Goal: Task Accomplishment & Management: Manage account settings

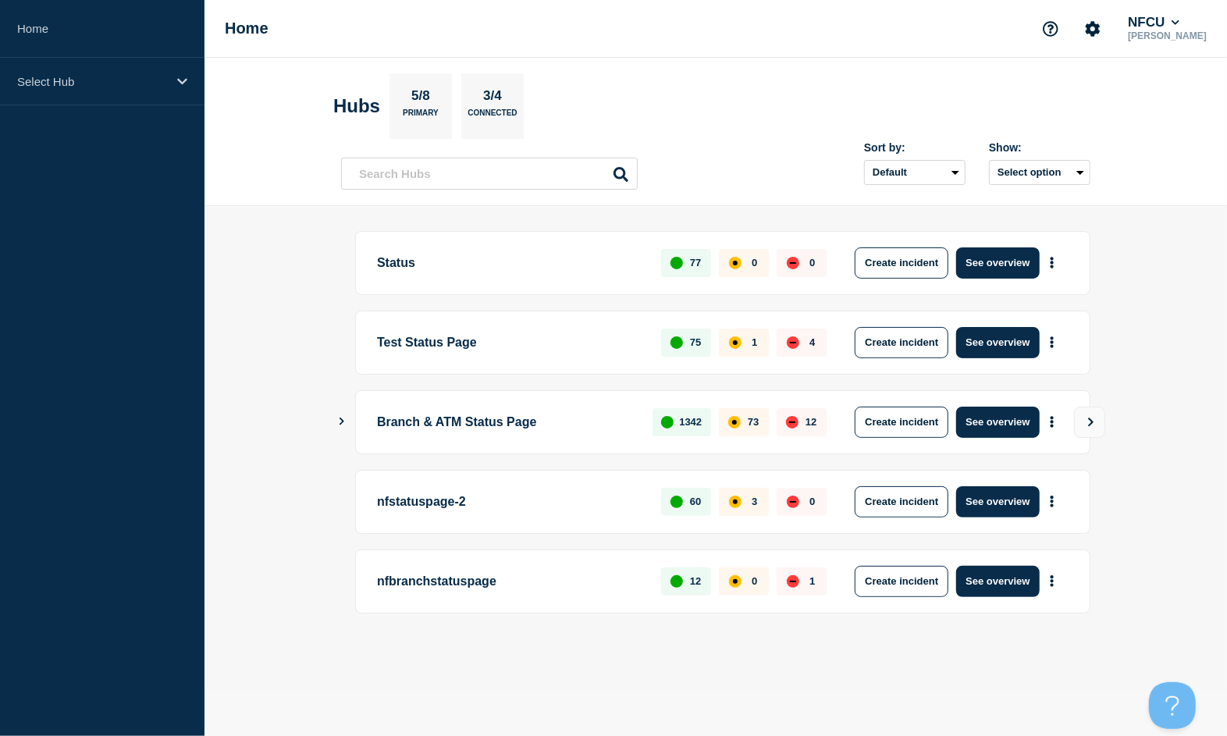
click at [364, 666] on main "Status 77 0 0 Create incident See overview Test Status Page 75 1 4 Create incid…" at bounding box center [715, 448] width 1022 height 485
click at [103, 76] on p "Select Hub" at bounding box center [92, 81] width 150 height 13
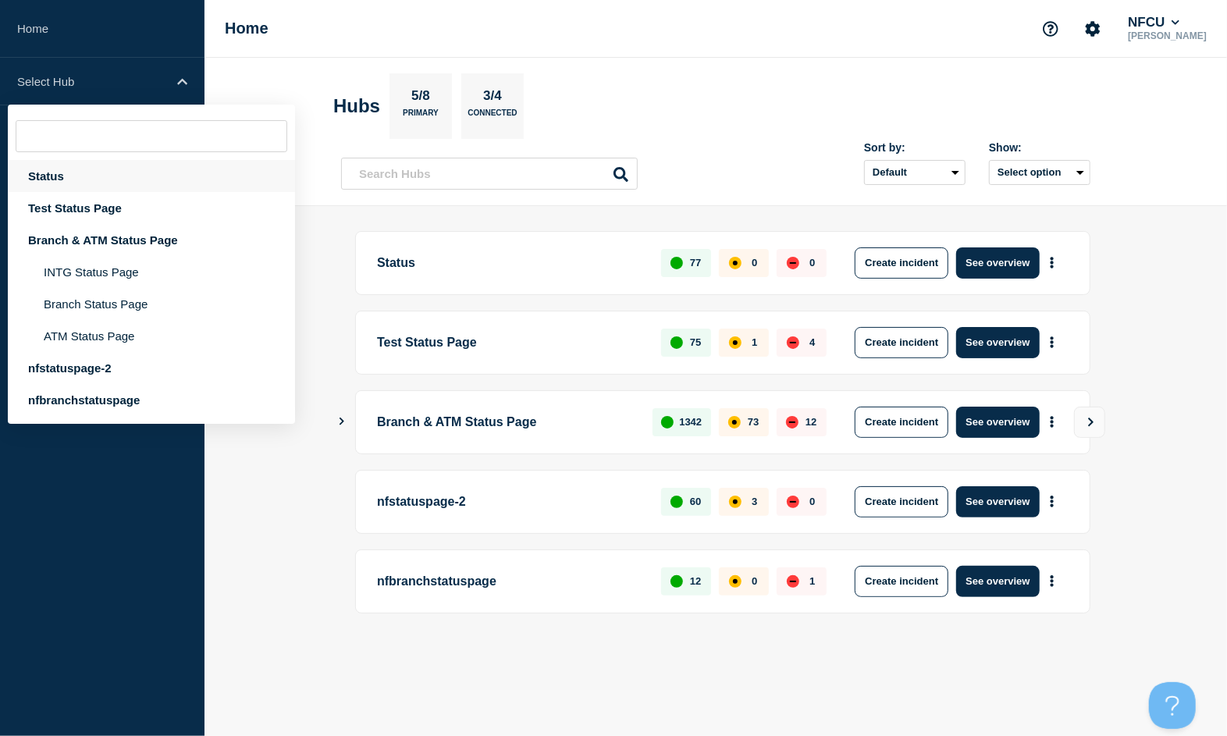
click at [76, 175] on div "Status" at bounding box center [151, 176] width 287 height 32
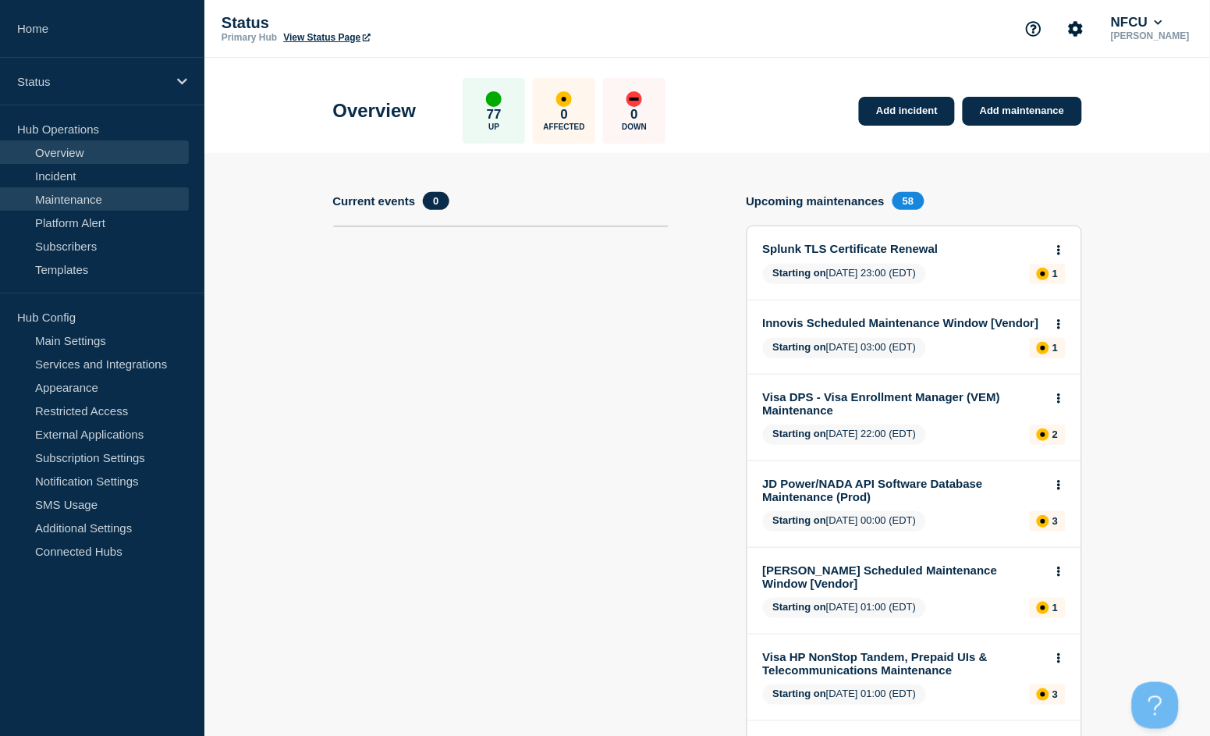
click at [91, 195] on link "Maintenance" at bounding box center [94, 198] width 189 height 23
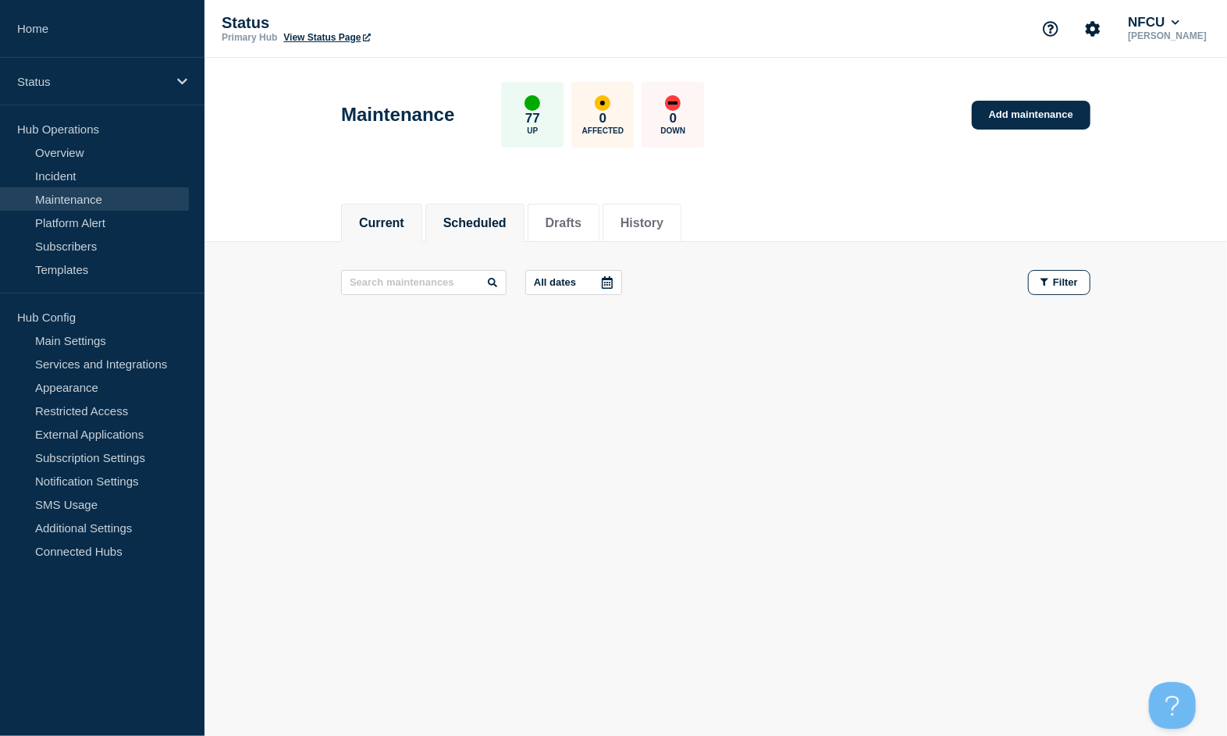
click at [500, 219] on button "Scheduled" at bounding box center [474, 223] width 63 height 14
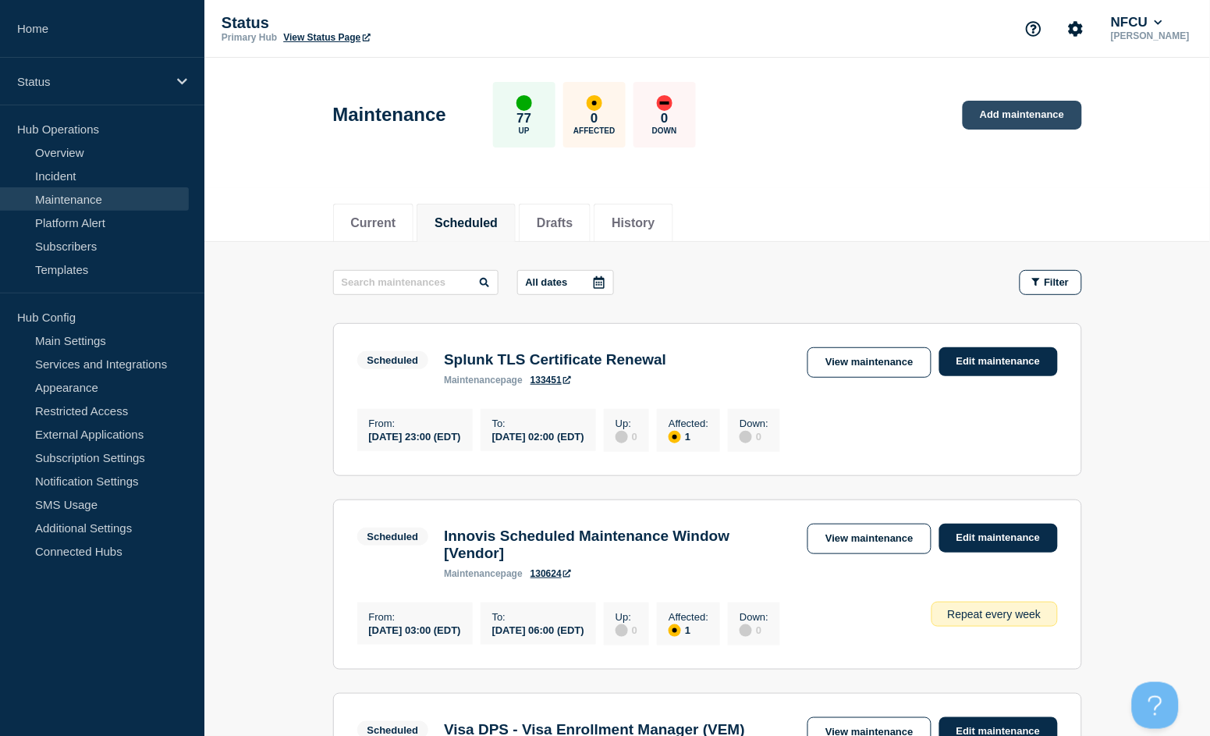
click at [994, 121] on link "Add maintenance" at bounding box center [1022, 115] width 119 height 29
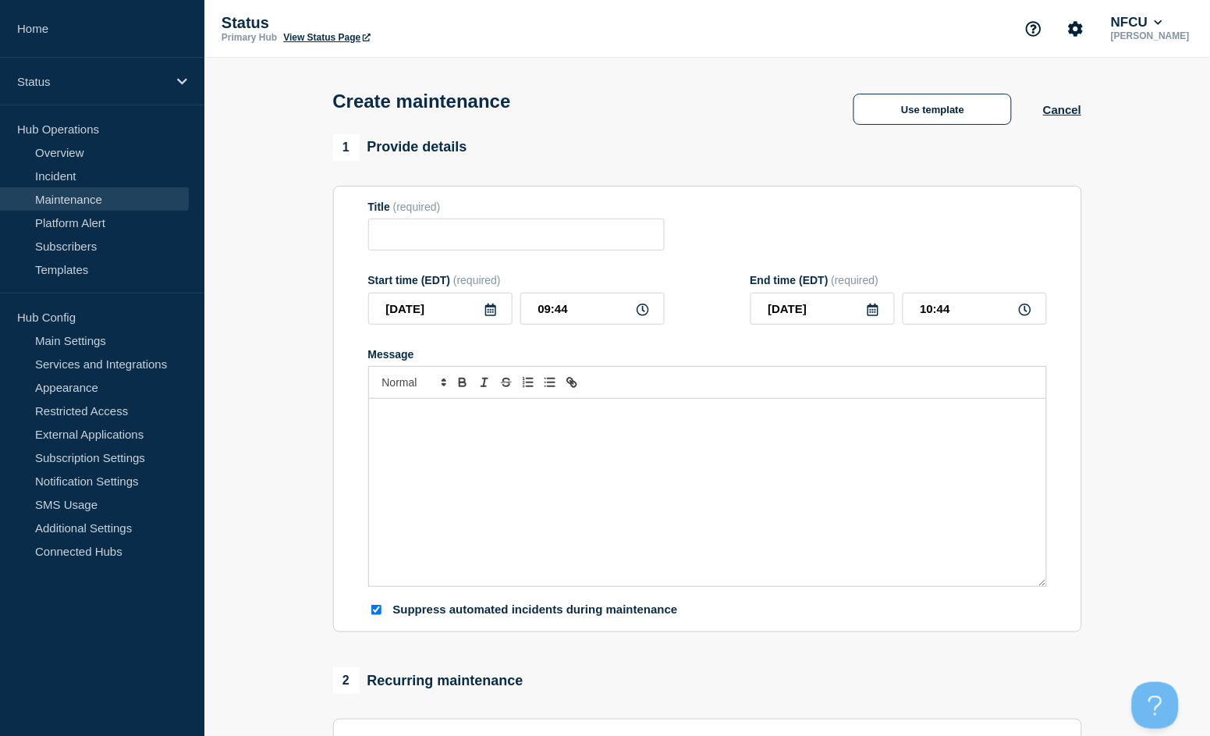
checkbox input "true"
click at [588, 233] on input "Title" at bounding box center [516, 234] width 297 height 32
type input "JD Power Production Update"
click at [614, 438] on div "Message" at bounding box center [707, 492] width 677 height 187
click at [605, 464] on div "JD Power services may be unavailable." at bounding box center [707, 492] width 677 height 187
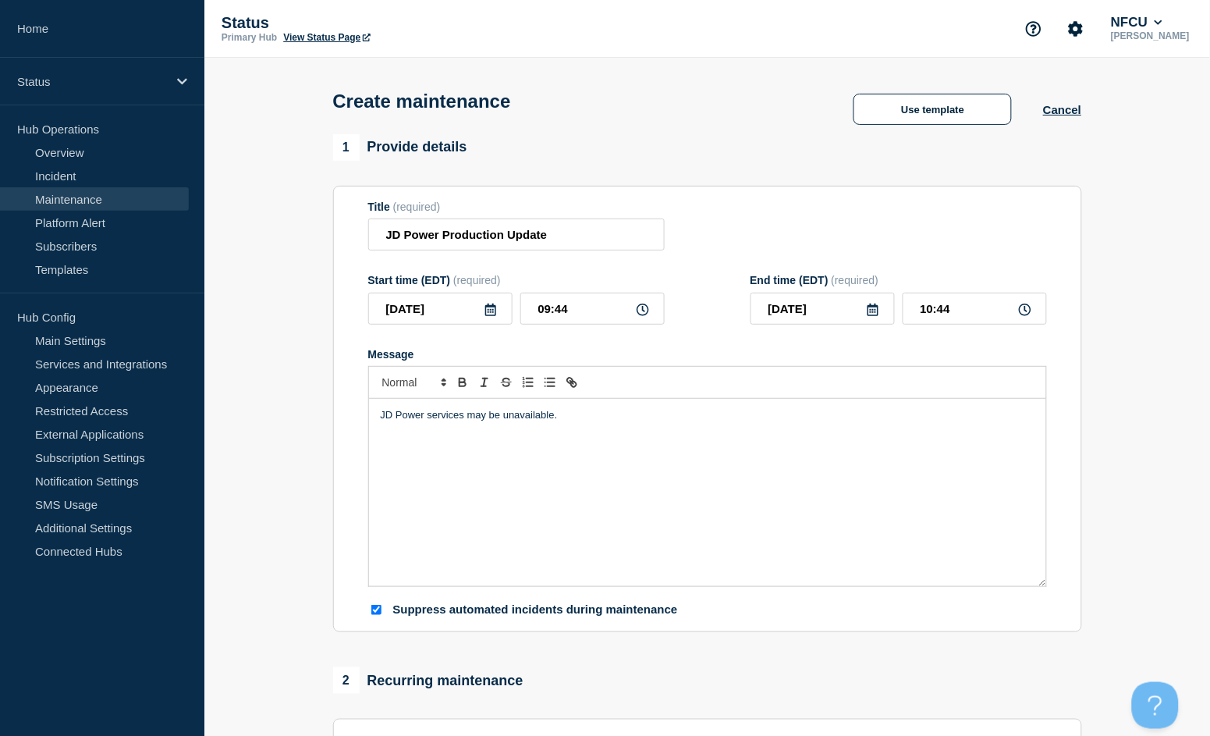
click at [588, 425] on div "JD Power services may be unavailable." at bounding box center [707, 492] width 677 height 187
click at [491, 312] on icon at bounding box center [490, 310] width 11 height 12
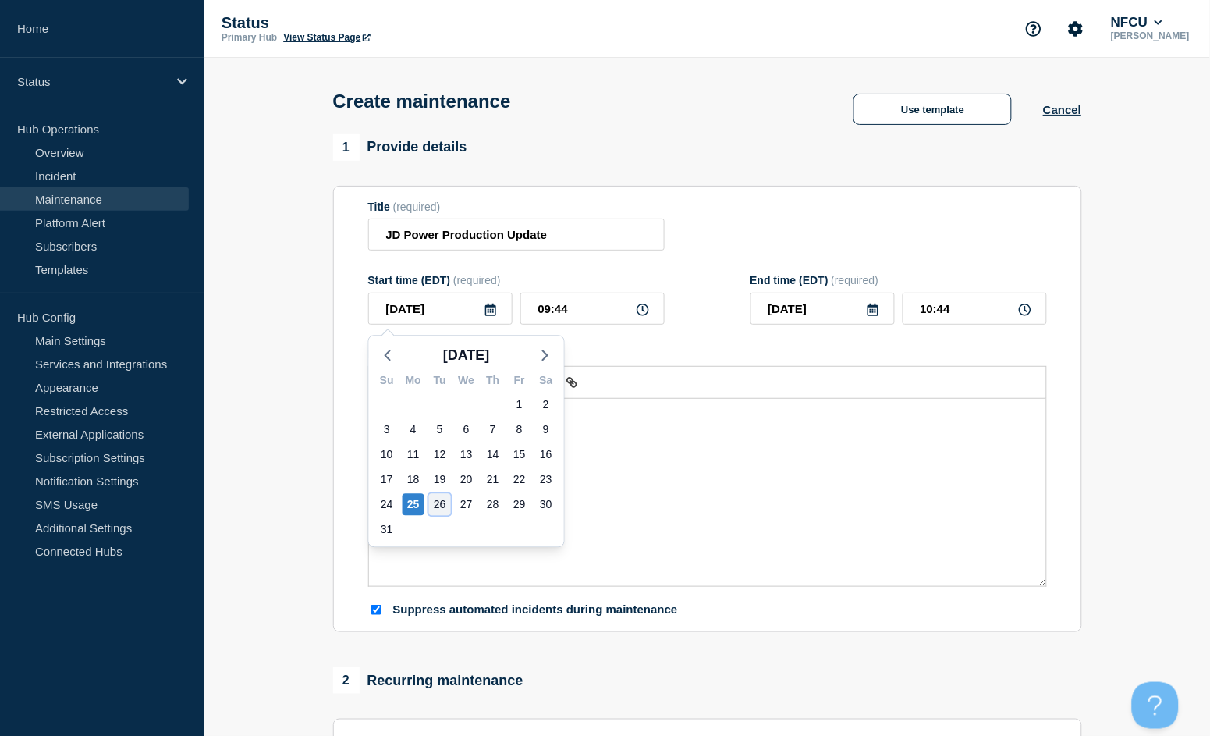
click at [445, 499] on div "26" at bounding box center [440, 504] width 22 height 22
type input "[DATE]"
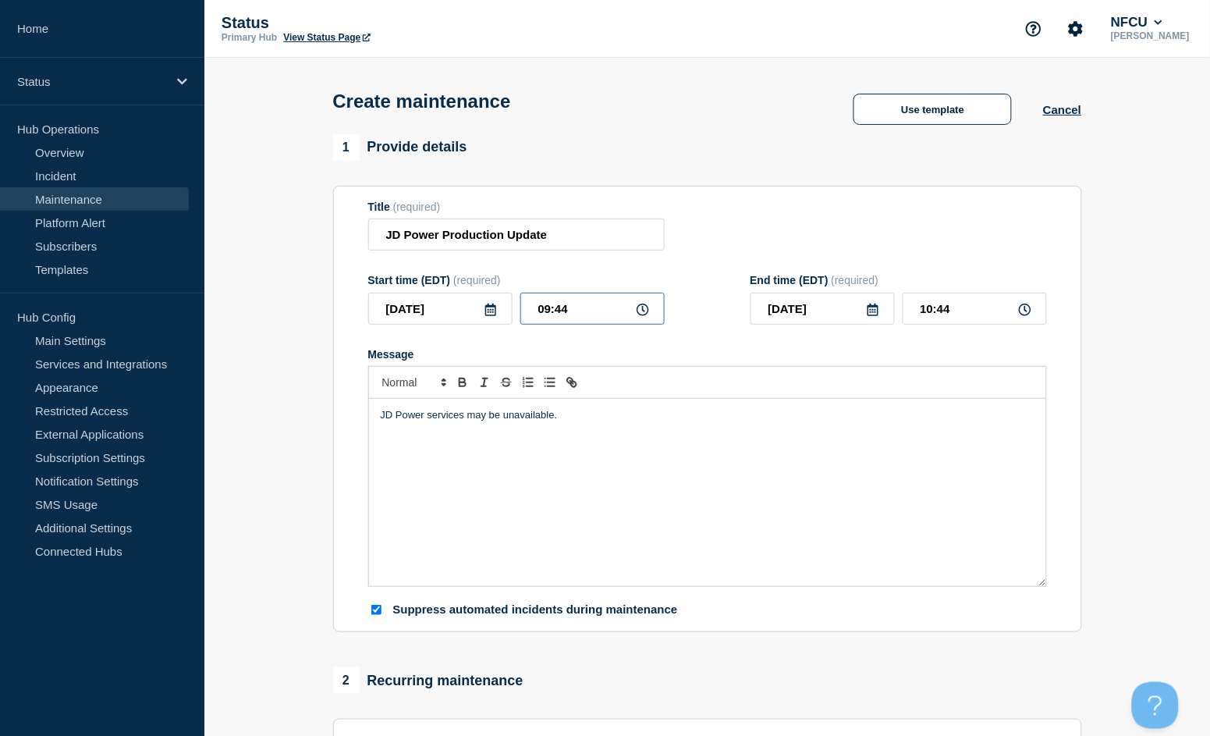
click at [570, 314] on input "09:44" at bounding box center [592, 309] width 144 height 32
drag, startPoint x: 594, startPoint y: 312, endPoint x: 481, endPoint y: 306, distance: 112.5
click at [481, 306] on div "[DATE] 09:44" at bounding box center [516, 309] width 297 height 32
type input "14:00"
click at [968, 307] on input "15:00" at bounding box center [975, 309] width 144 height 32
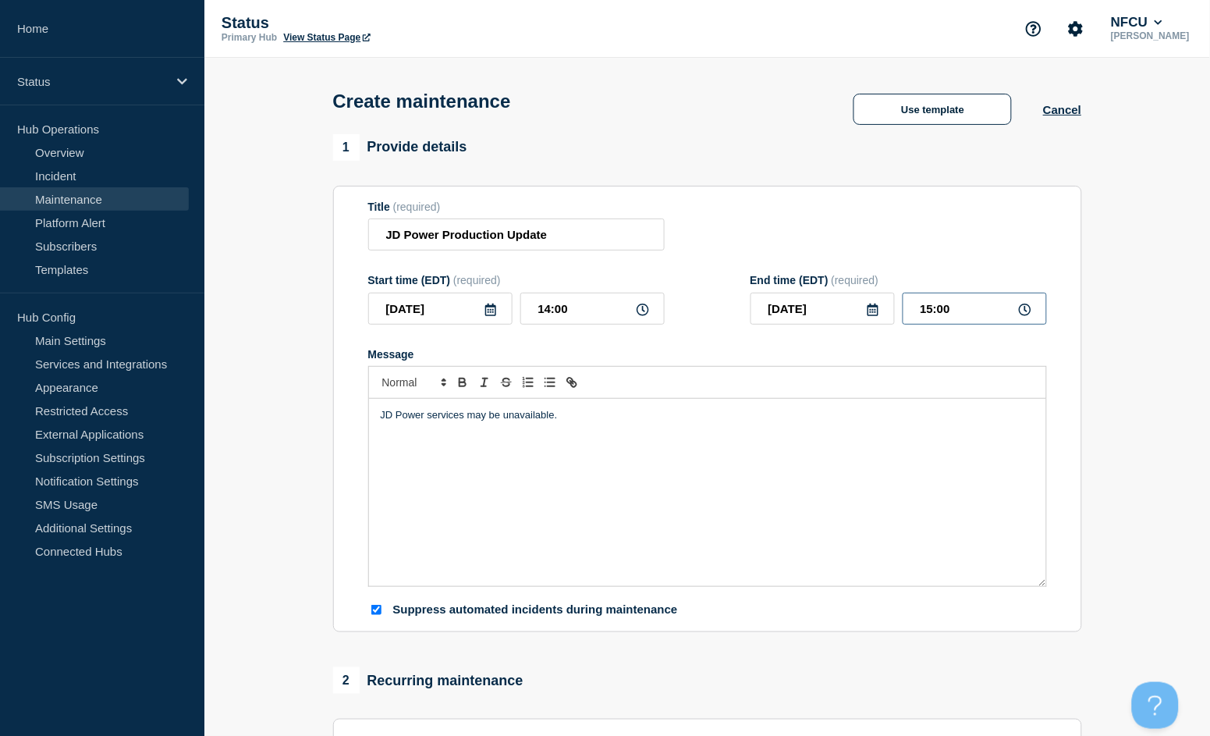
drag, startPoint x: 963, startPoint y: 304, endPoint x: 789, endPoint y: 278, distance: 176.0
click at [790, 279] on div "End time (EDT) (required) [DATE] 15:00" at bounding box center [899, 299] width 297 height 51
type input "16:00"
click at [787, 271] on form "Title (required) JD Power Production Update Start time (EDT) (required) [DATE] …" at bounding box center [707, 409] width 679 height 417
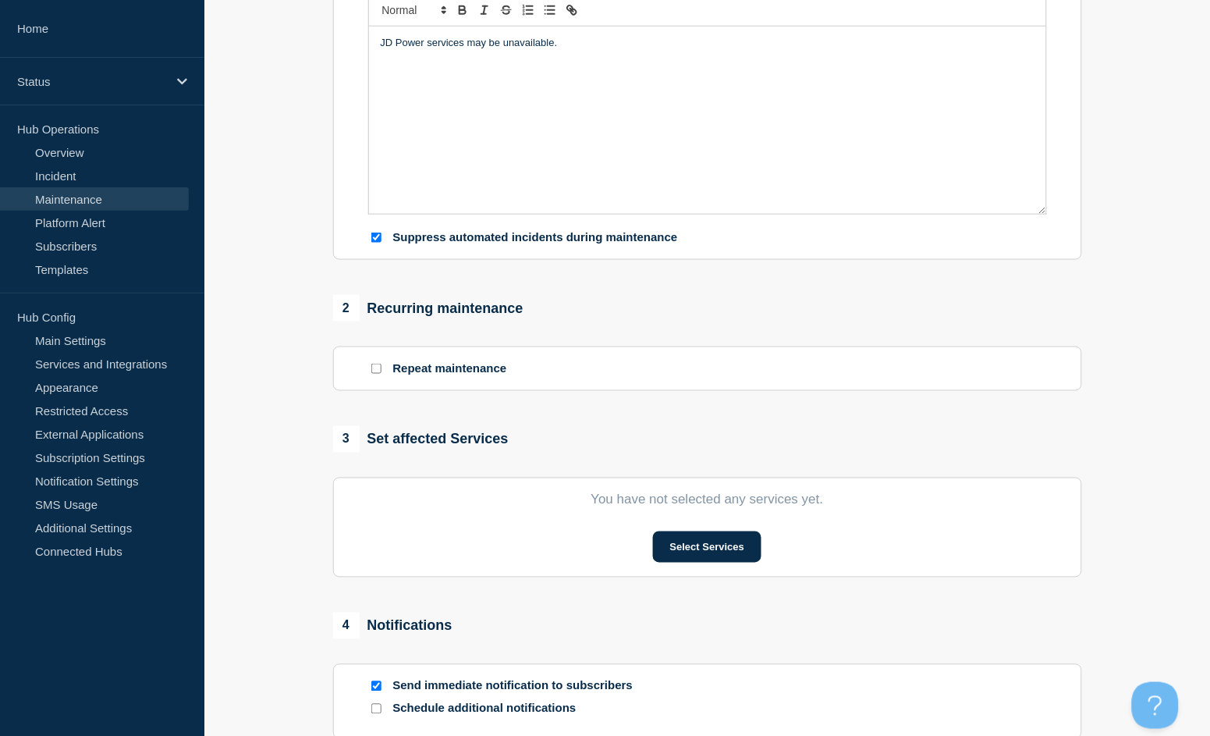
scroll to position [416, 0]
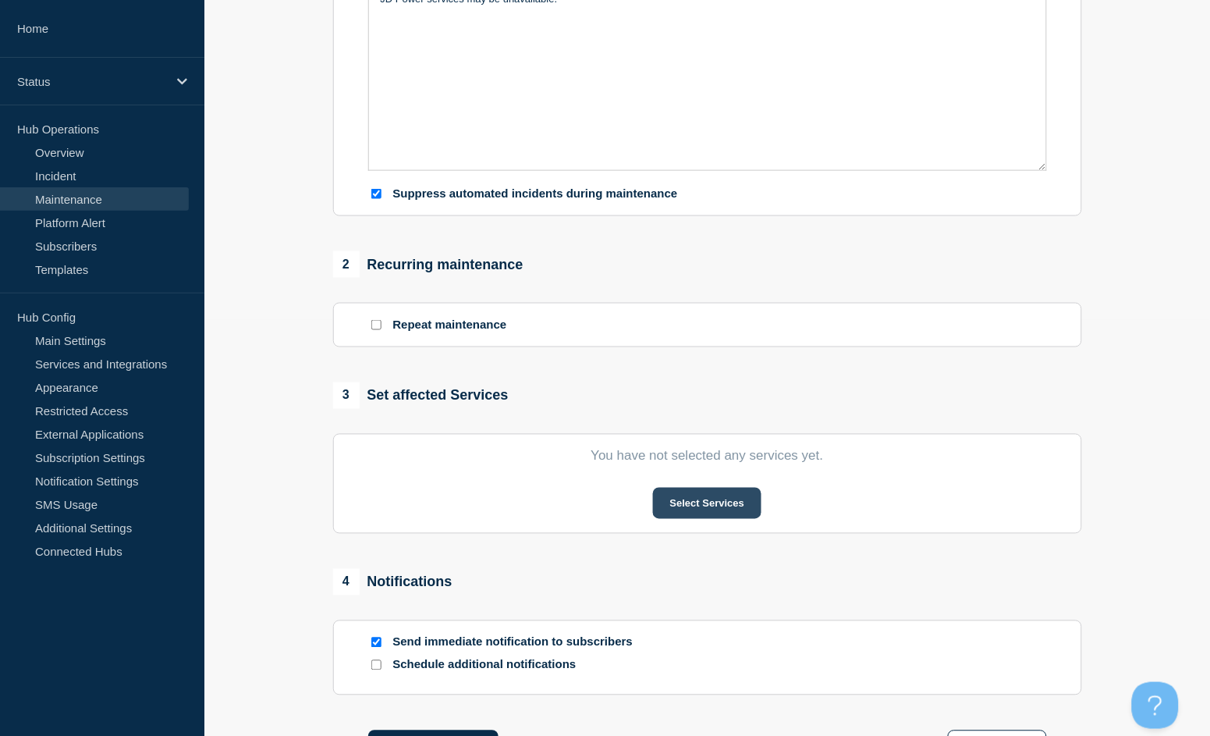
click at [711, 506] on button "Select Services" at bounding box center [707, 503] width 108 height 31
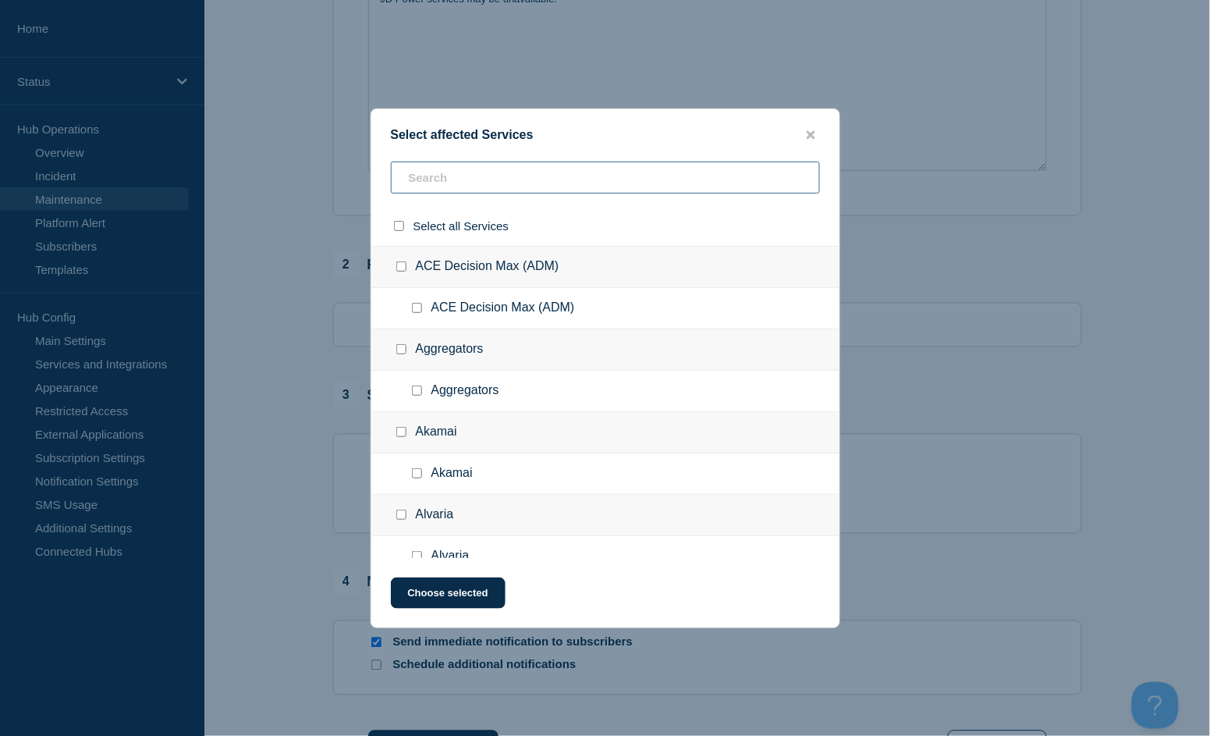
click at [498, 191] on input "text" at bounding box center [605, 178] width 429 height 32
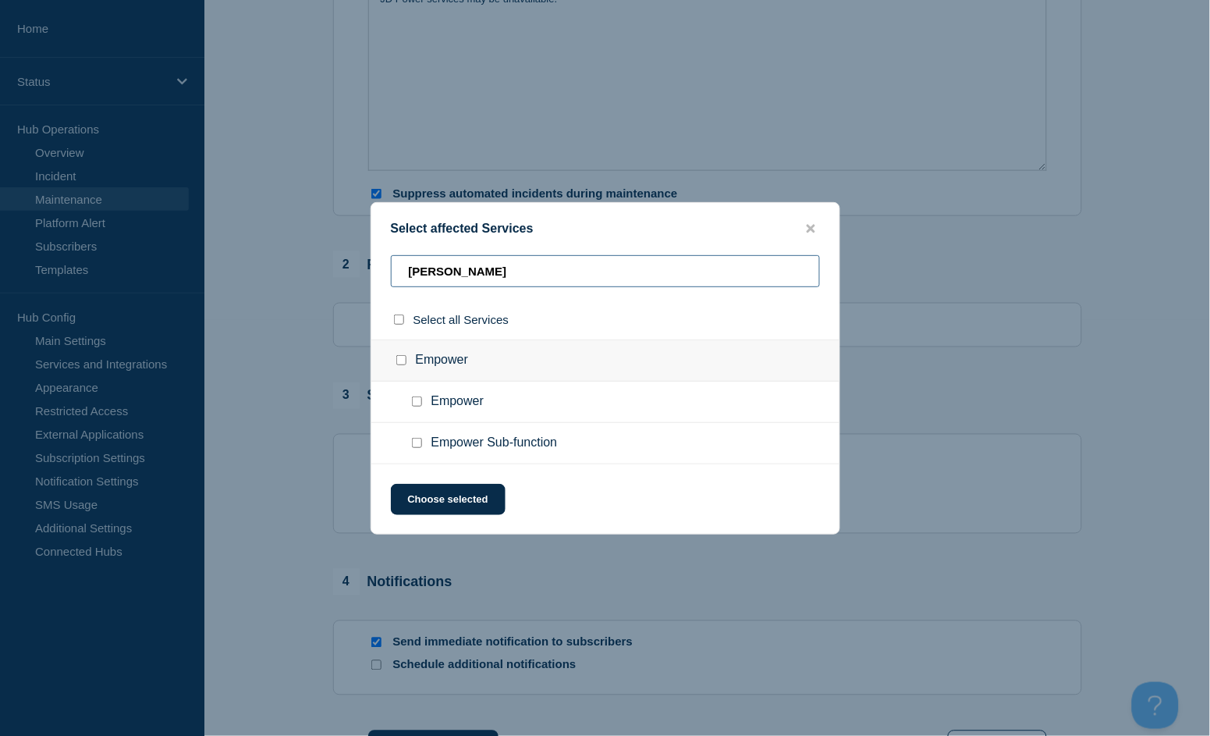
type input "power"
drag, startPoint x: 499, startPoint y: 270, endPoint x: 347, endPoint y: 268, distance: 151.4
click at [347, 268] on div "Select affected Services power Select all Services Empower Empower Empower Sub-…" at bounding box center [605, 368] width 1210 height 736
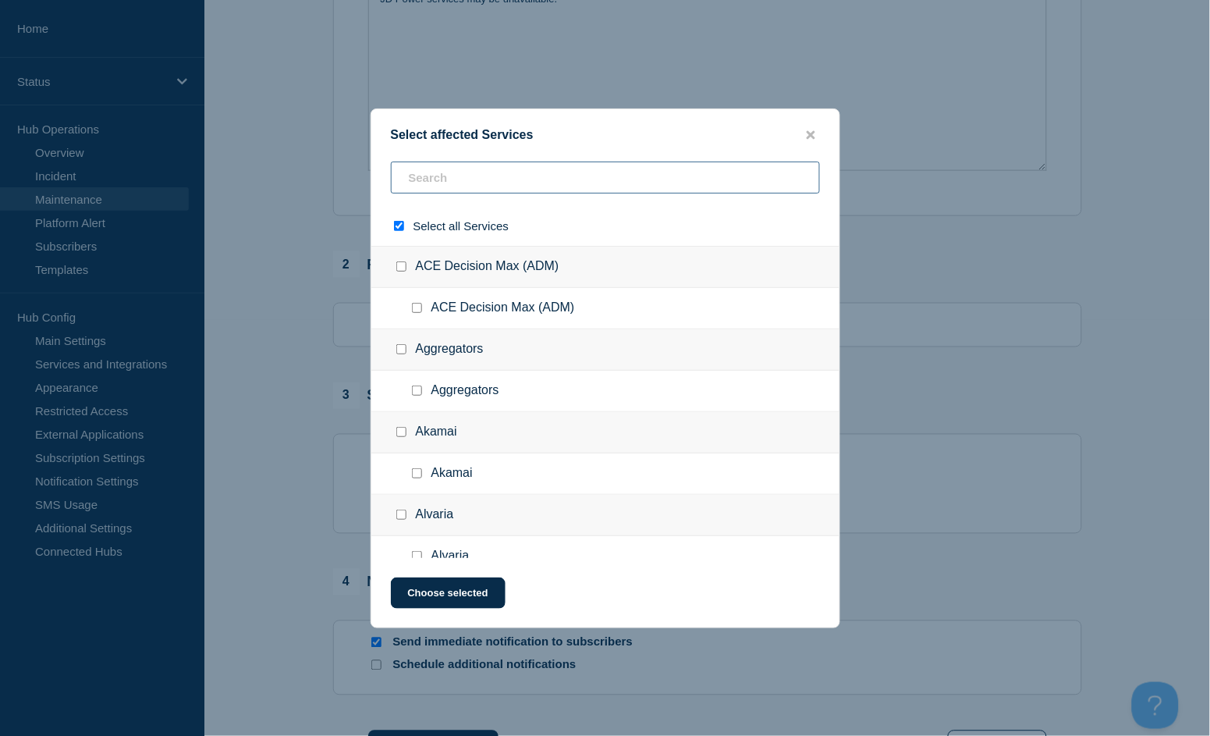
type input "j"
checkbox input "true"
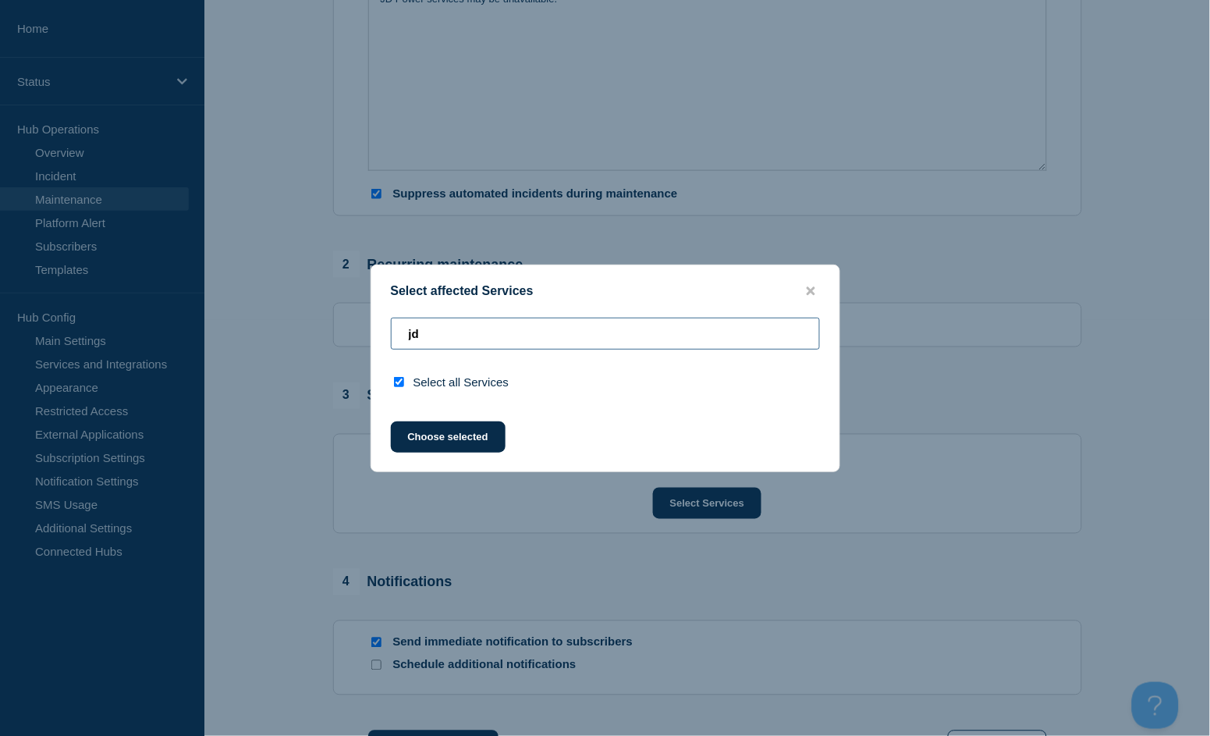
type input "j"
checkbox input "false"
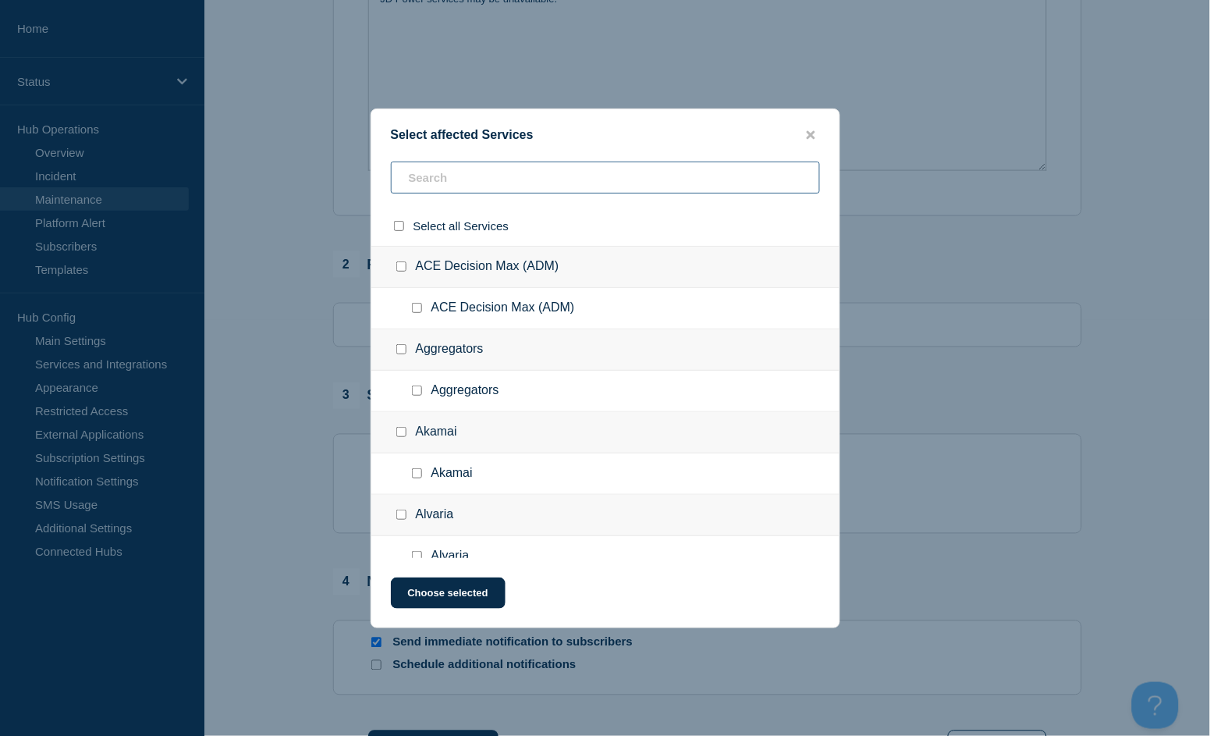
type input "J"
checkbox input "true"
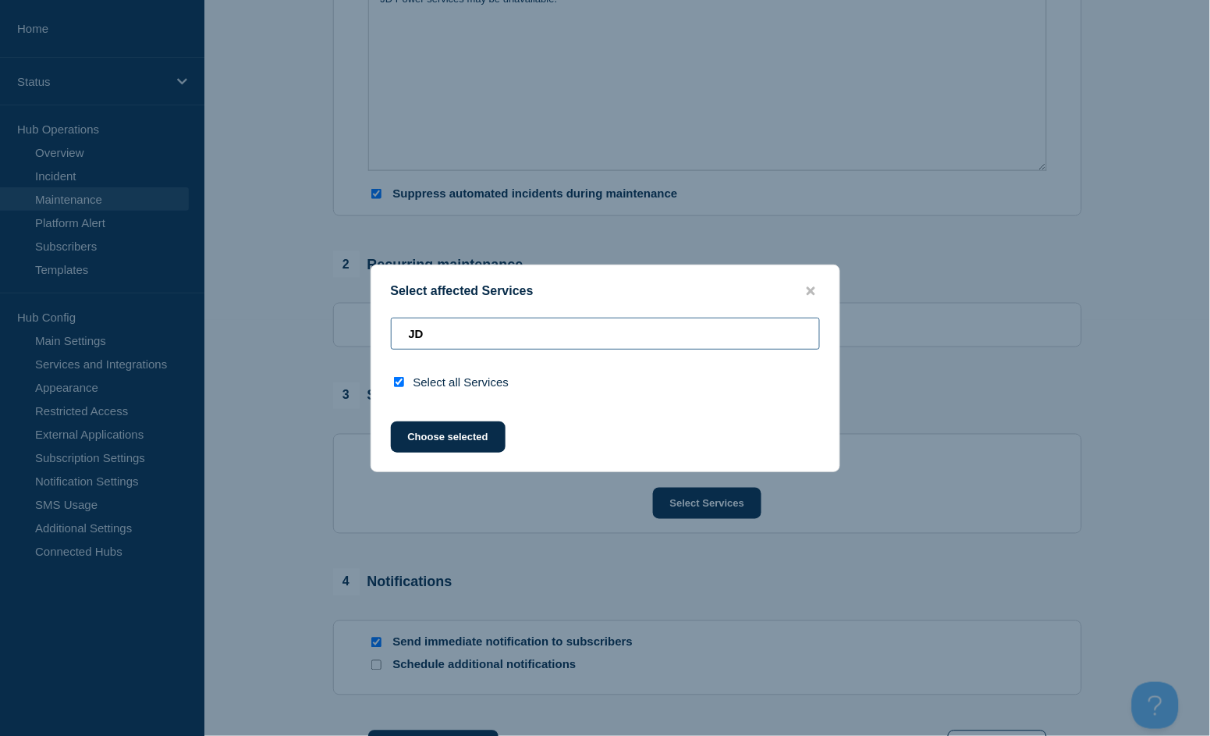
type input "J"
checkbox input "false"
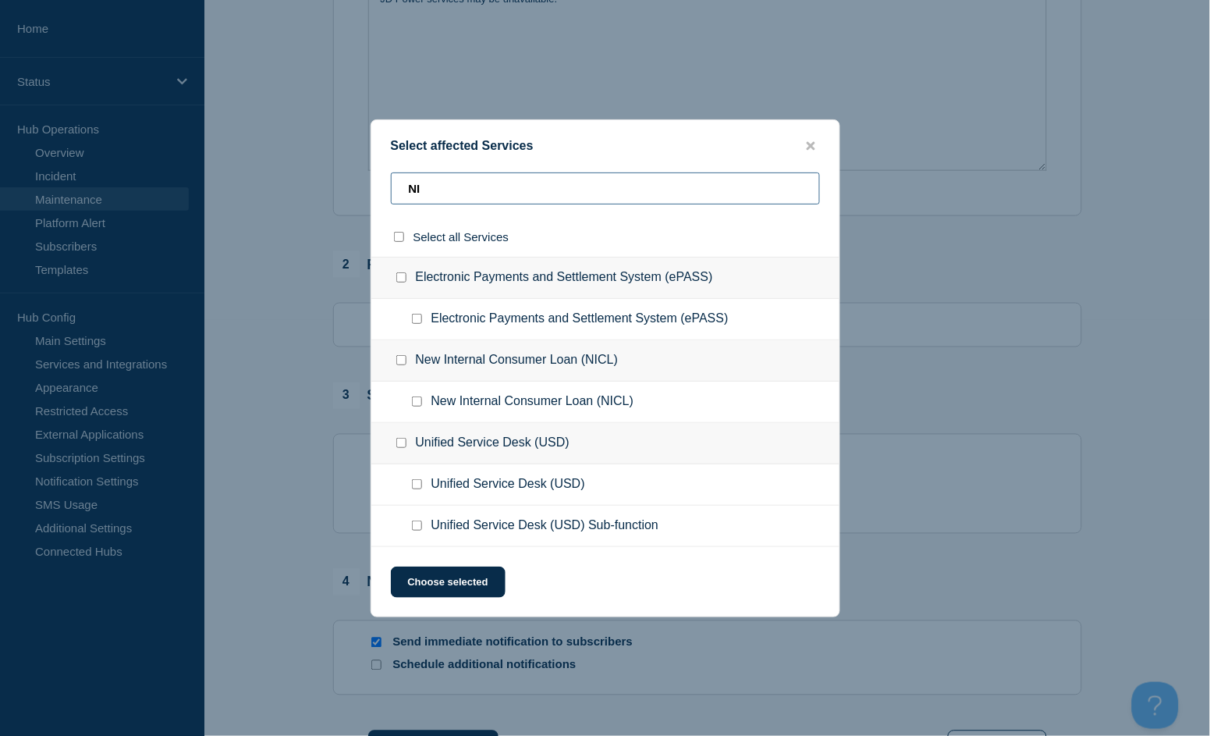
scroll to position [0, 0]
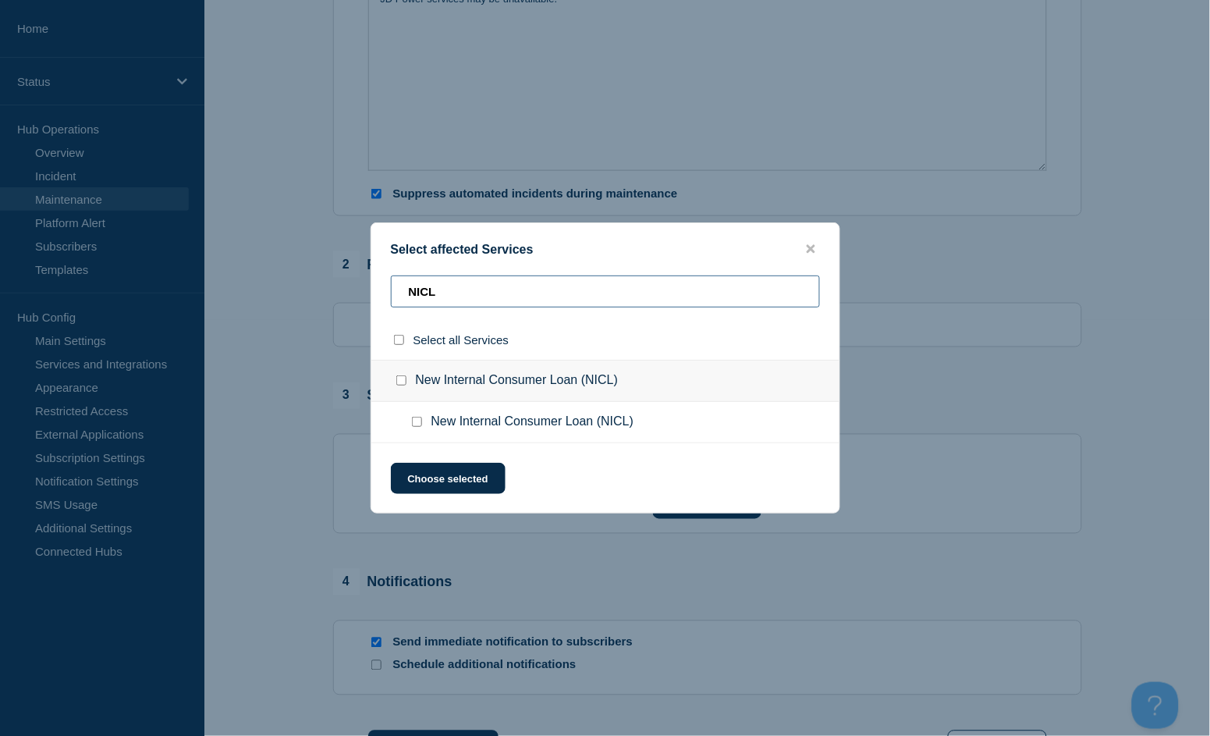
type input "NICL"
click at [403, 381] on input "New Internal Consumer Loan (NICL) checkbox" at bounding box center [401, 380] width 10 height 10
checkbox input "true"
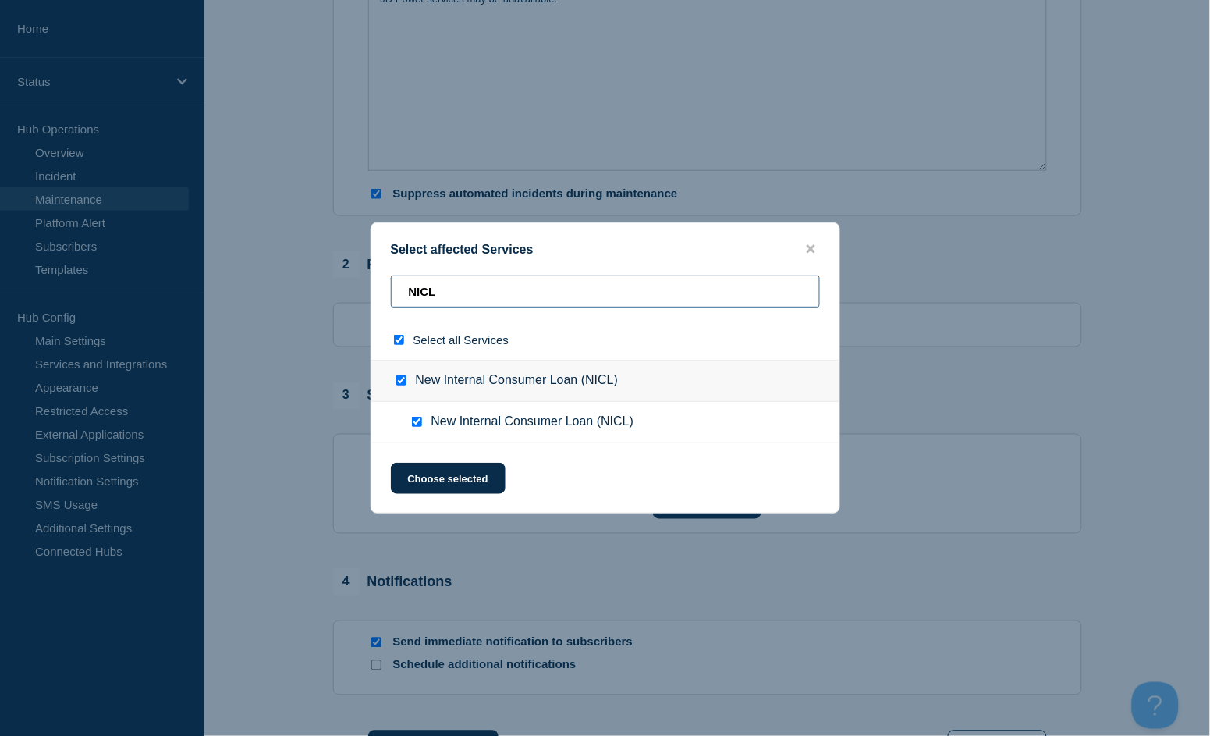
drag, startPoint x: 452, startPoint y: 292, endPoint x: 362, endPoint y: 279, distance: 90.7
click at [362, 279] on div "Select affected Services NICL Select all Services New Internal Consumer Loan (N…" at bounding box center [605, 368] width 1210 height 736
type input "n"
checkbox input "false"
type input "nada"
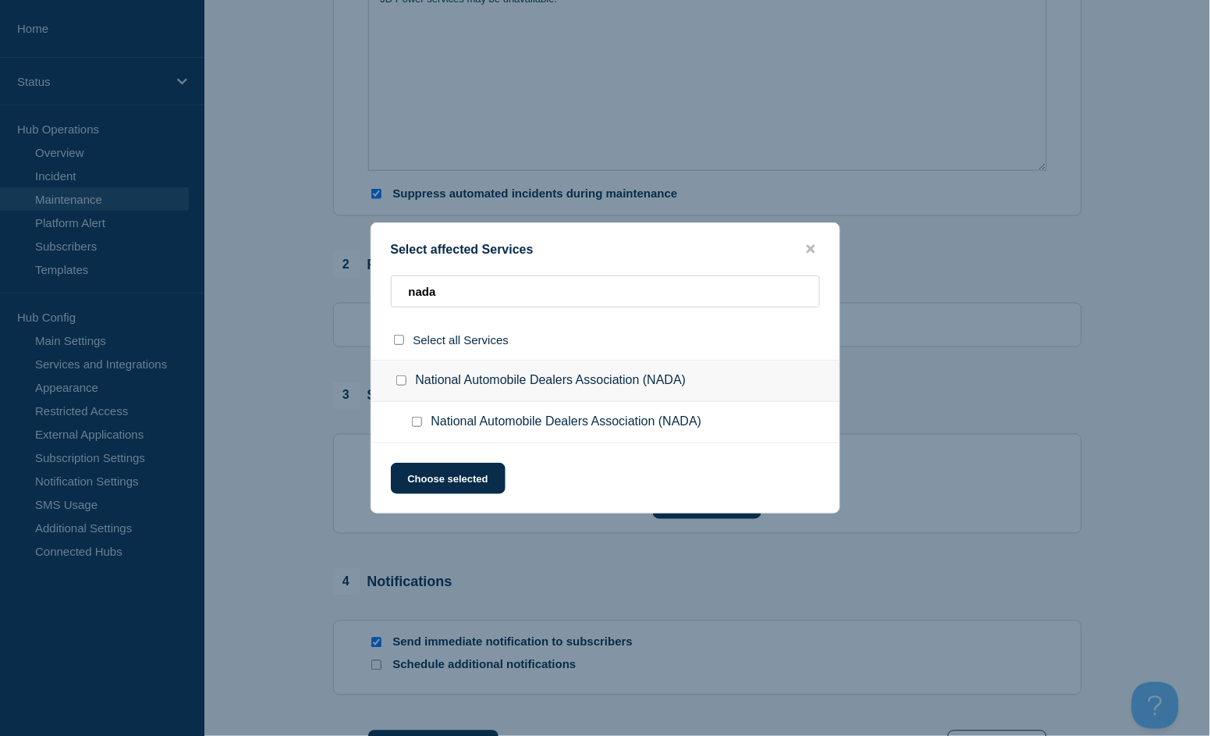
click at [402, 378] on input "National Automobile Dealers Association (NADA) checkbox" at bounding box center [401, 380] width 10 height 10
checkbox input "true"
drag, startPoint x: 458, startPoint y: 292, endPoint x: 371, endPoint y: 275, distance: 89.1
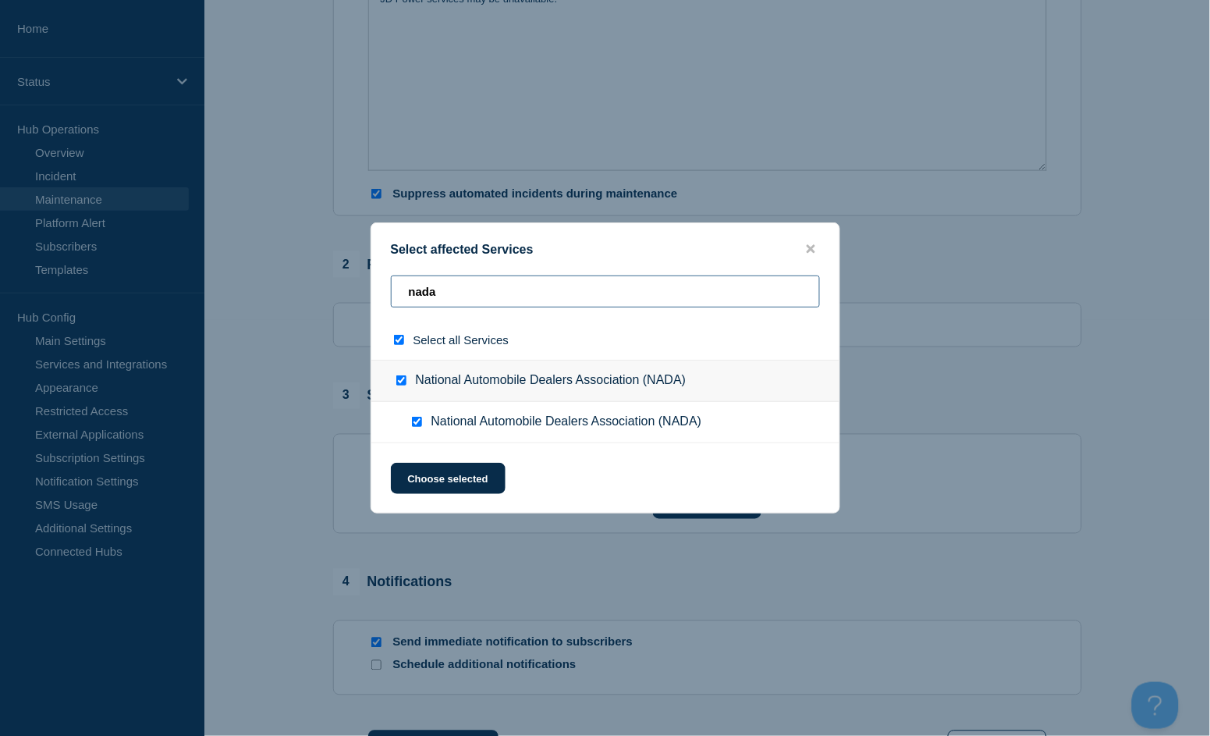
click at [371, 275] on div "Select affected Services nada Select all Services National Automobile Dealers A…" at bounding box center [606, 367] width 470 height 291
type input "U"
checkbox input "false"
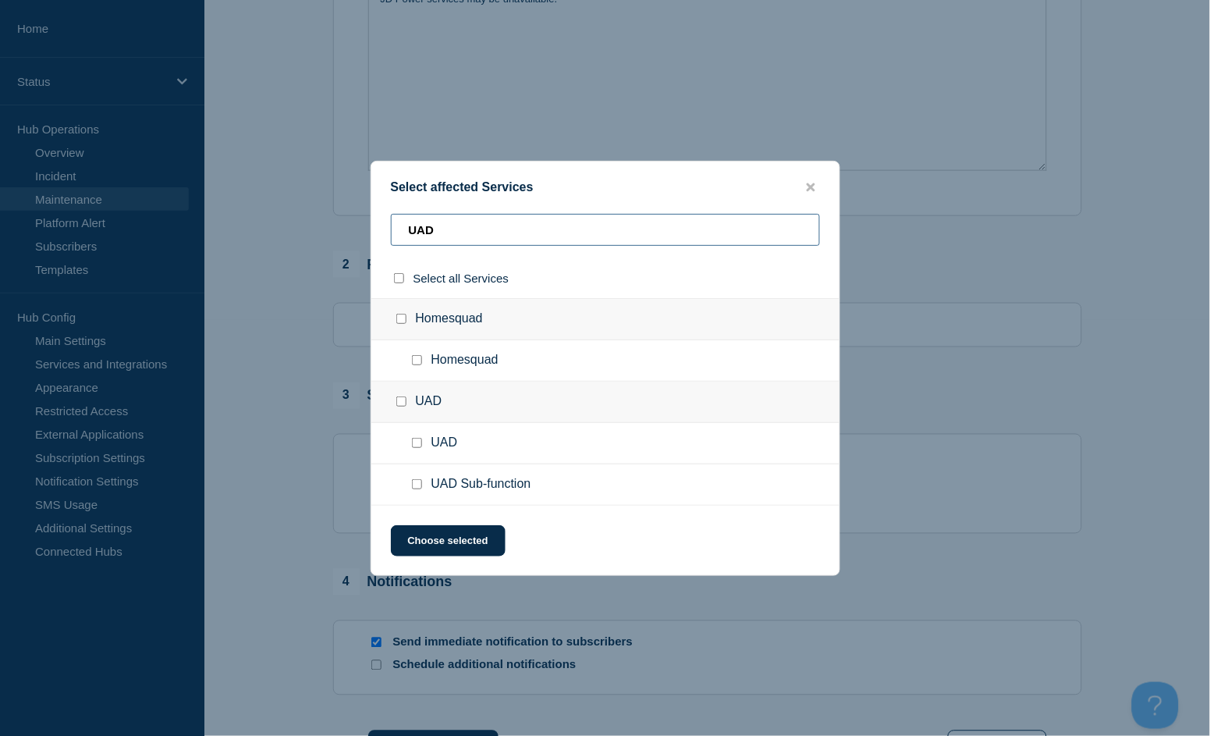
type input "UAD"
click at [416, 485] on input "UAD Sub-function checkbox" at bounding box center [417, 484] width 10 height 10
checkbox input "true"
click at [449, 550] on button "Choose selected" at bounding box center [448, 540] width 115 height 31
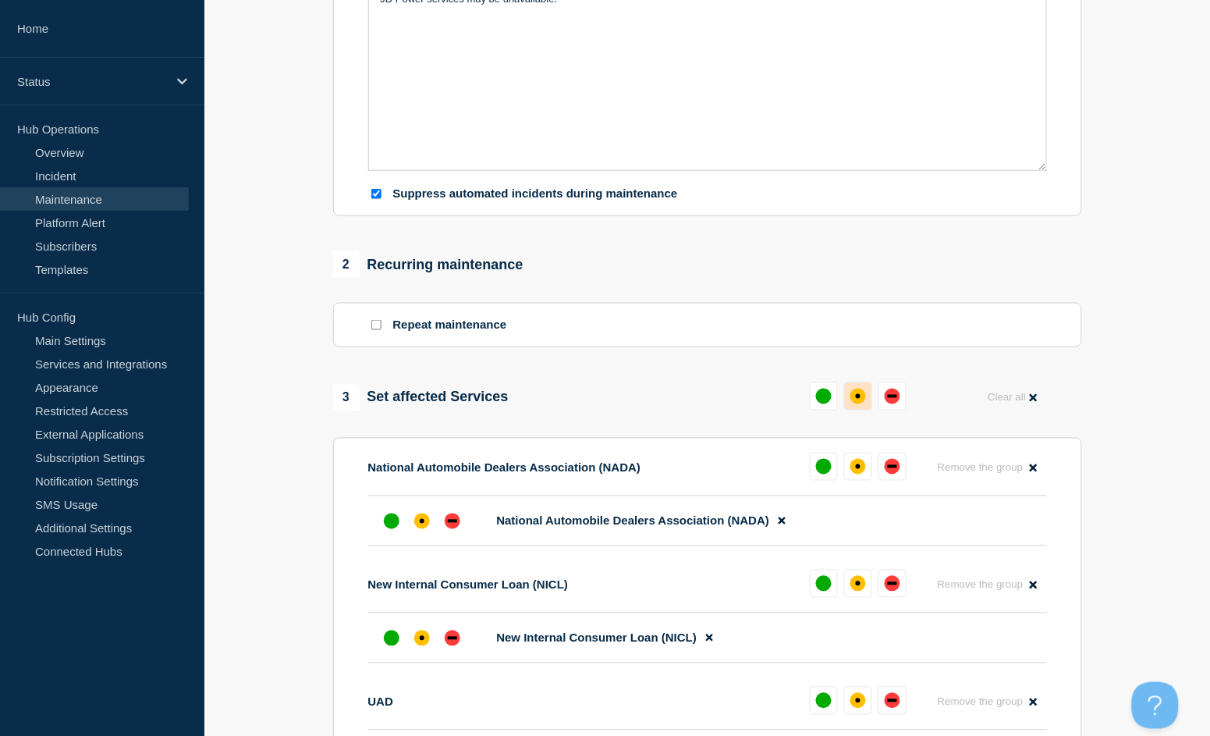
click at [857, 399] on div "affected" at bounding box center [858, 396] width 5 height 5
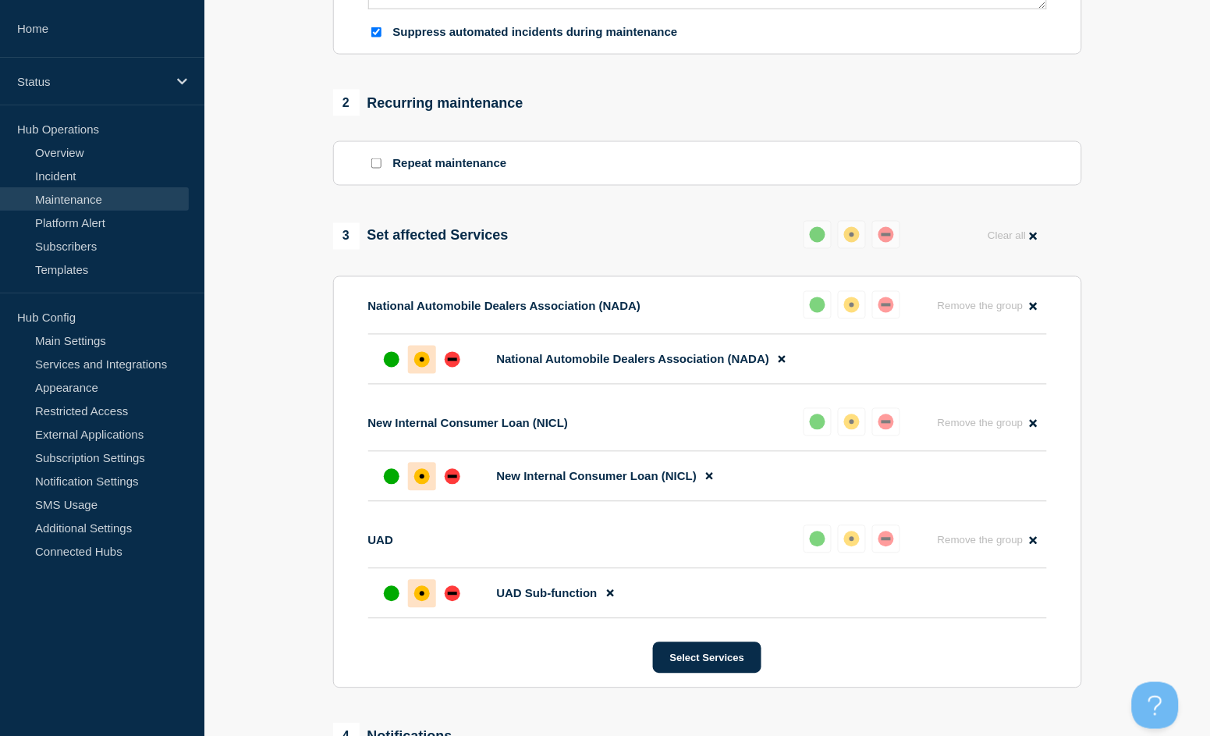
scroll to position [936, 0]
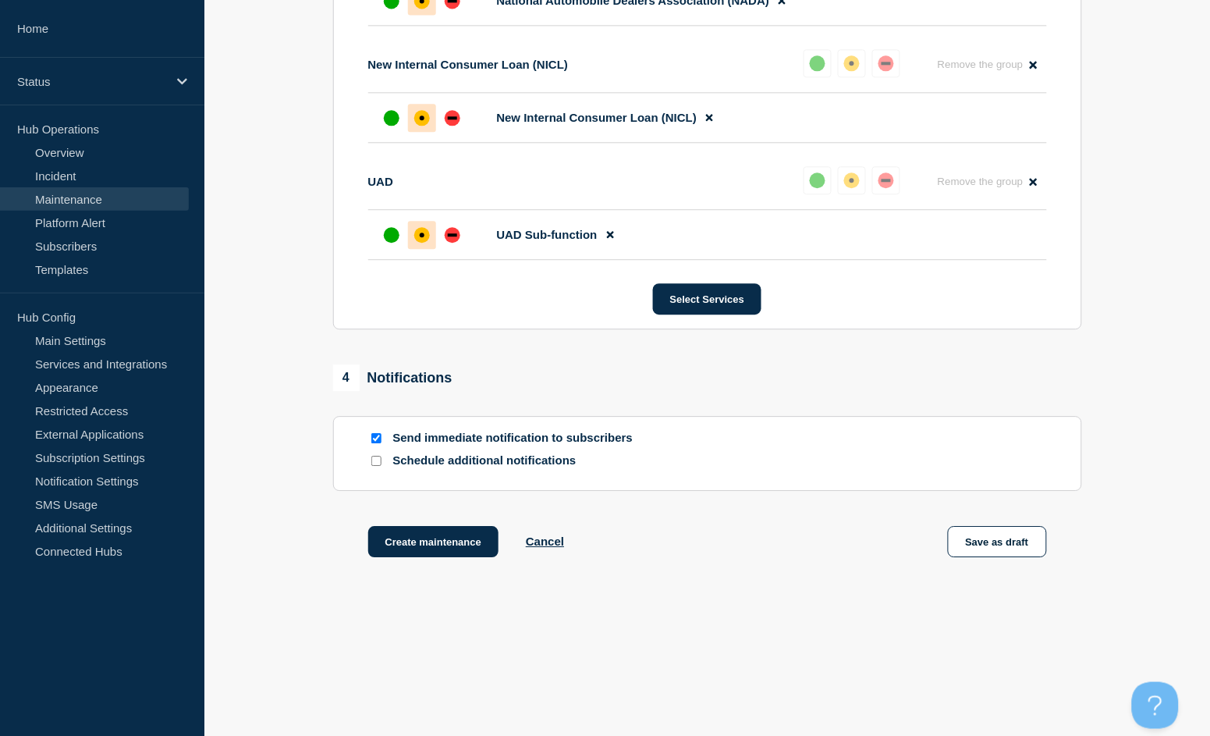
click at [378, 439] on input "Send immediate notification to subscribers" at bounding box center [376, 438] width 10 height 10
checkbox input "false"
click at [446, 546] on button "Create maintenance" at bounding box center [433, 541] width 131 height 31
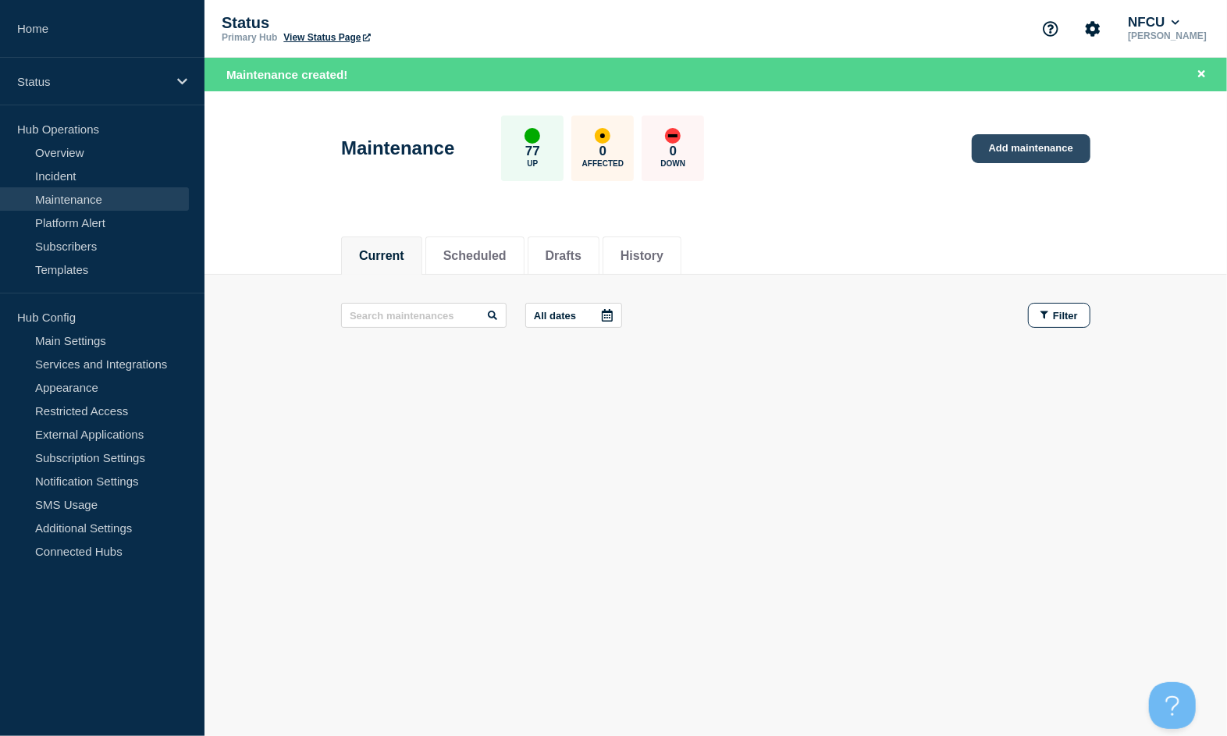
click at [1047, 144] on link "Add maintenance" at bounding box center [1031, 148] width 119 height 29
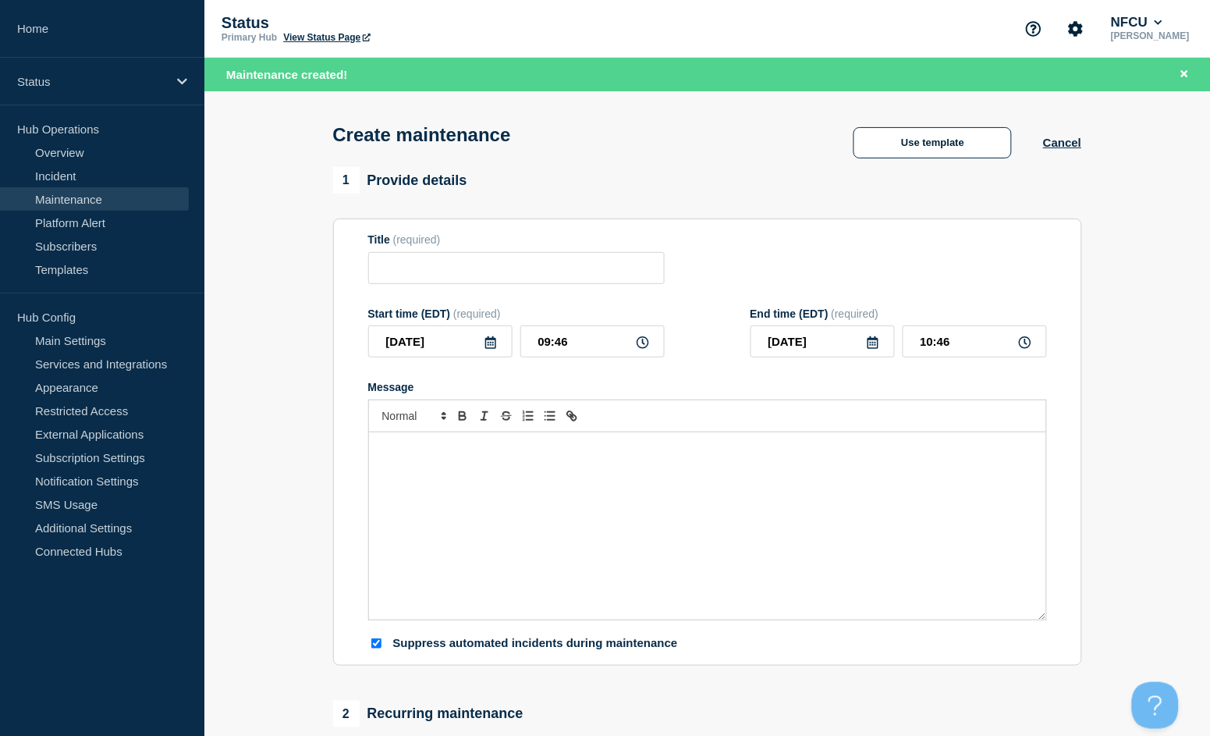
checkbox input "true"
click at [932, 151] on button "Use template" at bounding box center [933, 142] width 158 height 31
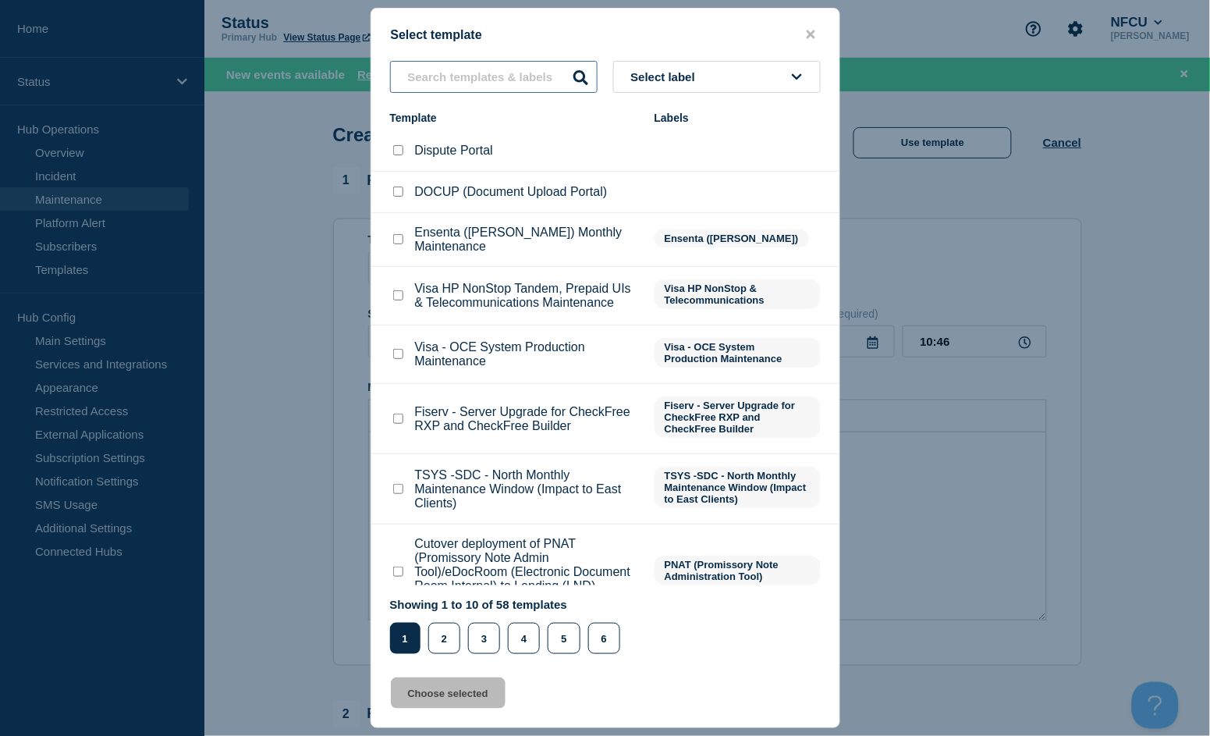
click at [457, 75] on input "text" at bounding box center [494, 77] width 208 height 32
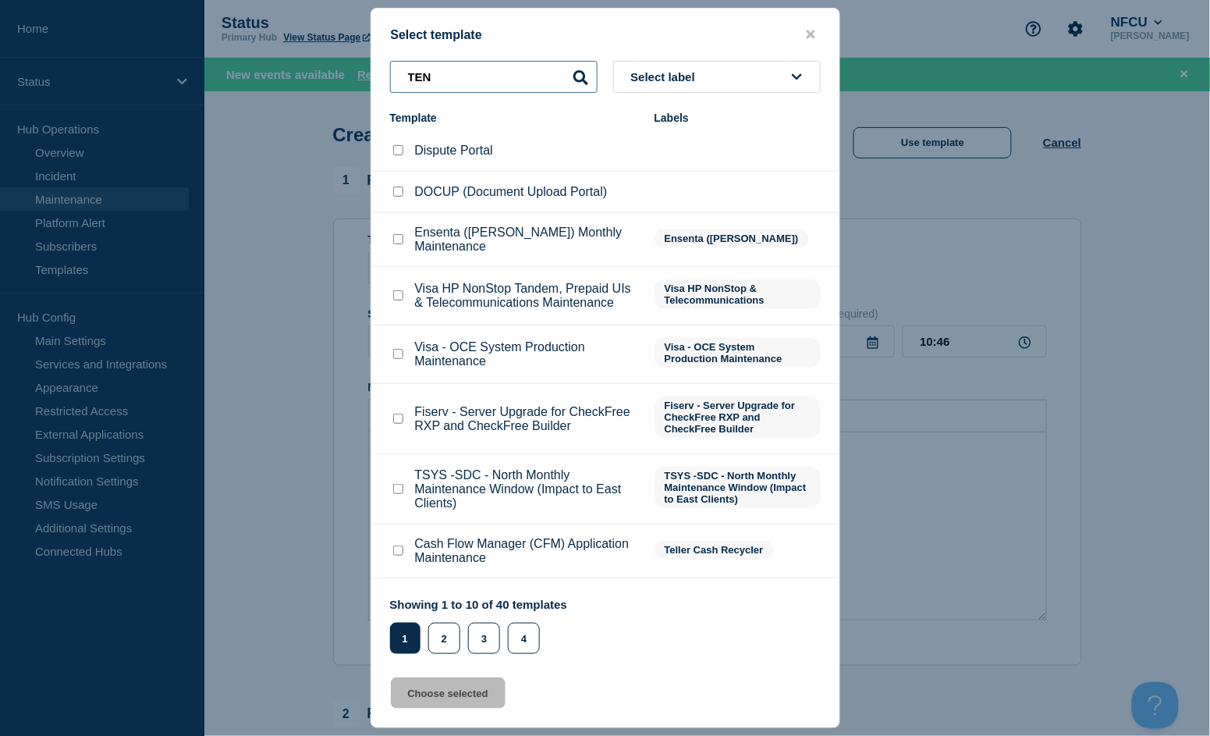
drag, startPoint x: 479, startPoint y: 76, endPoint x: 366, endPoint y: 55, distance: 115.2
click at [366, 55] on div "Select template TEN Select label Template Labels Dispute Portal DOCUP (Document…" at bounding box center [605, 368] width 1210 height 736
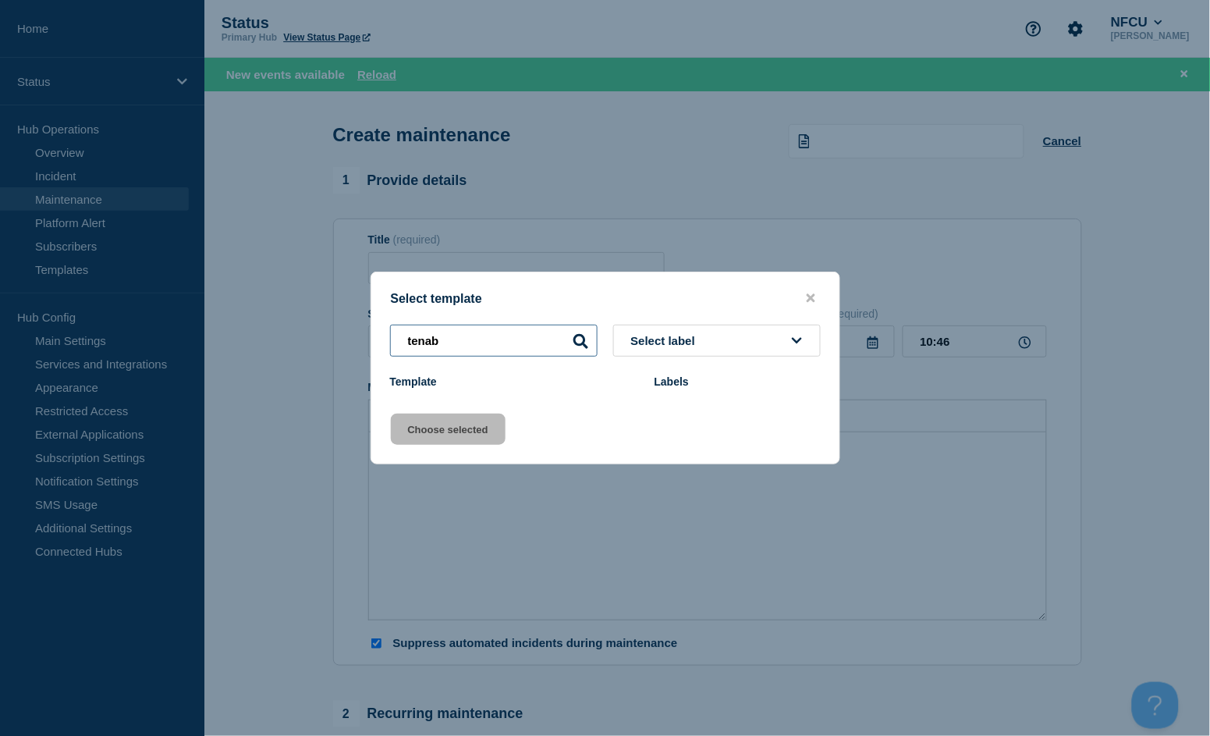
type input "tenab"
drag, startPoint x: 814, startPoint y: 298, endPoint x: 560, endPoint y: 24, distance: 373.3
click at [811, 298] on icon "close button" at bounding box center [811, 298] width 9 height 9
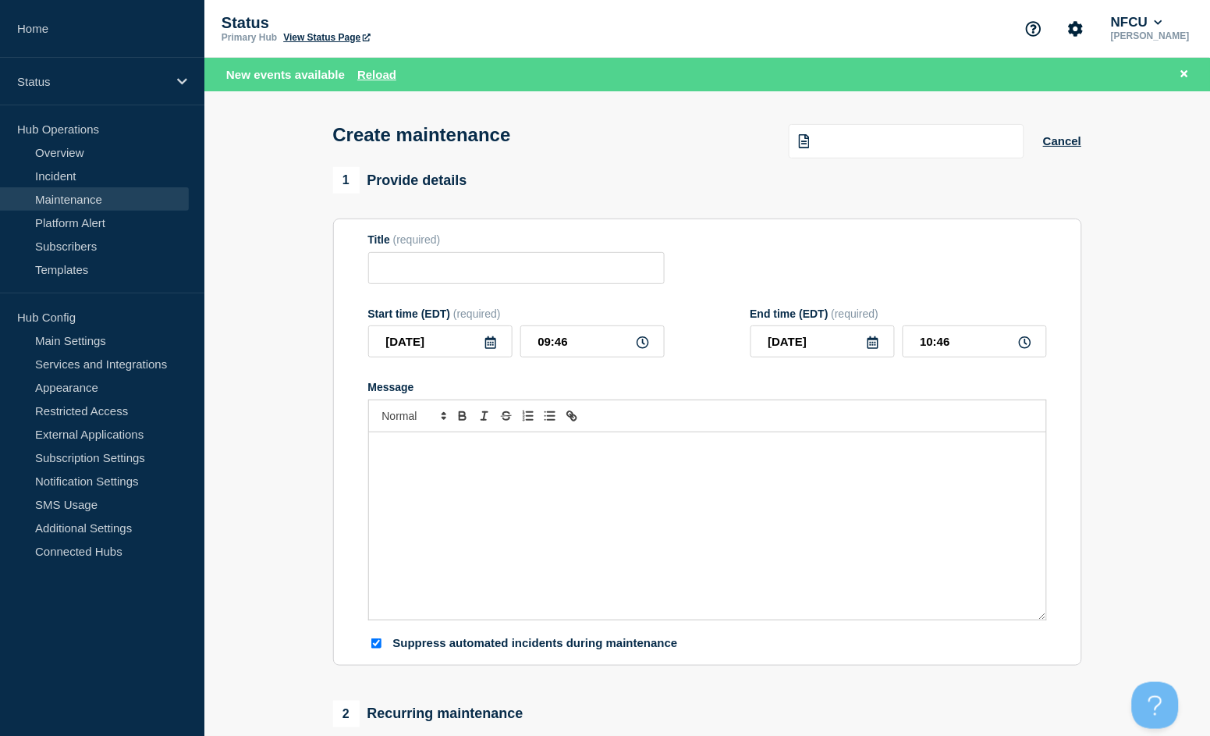
click at [412, 251] on div "Title (required)" at bounding box center [516, 258] width 297 height 51
click at [415, 265] on input "Title" at bounding box center [516, 268] width 297 height 32
paste input "Tenable Vulnerability Management Planned Maintenance"
type input "Tenable Vulnerability Management Planned Maintenance"
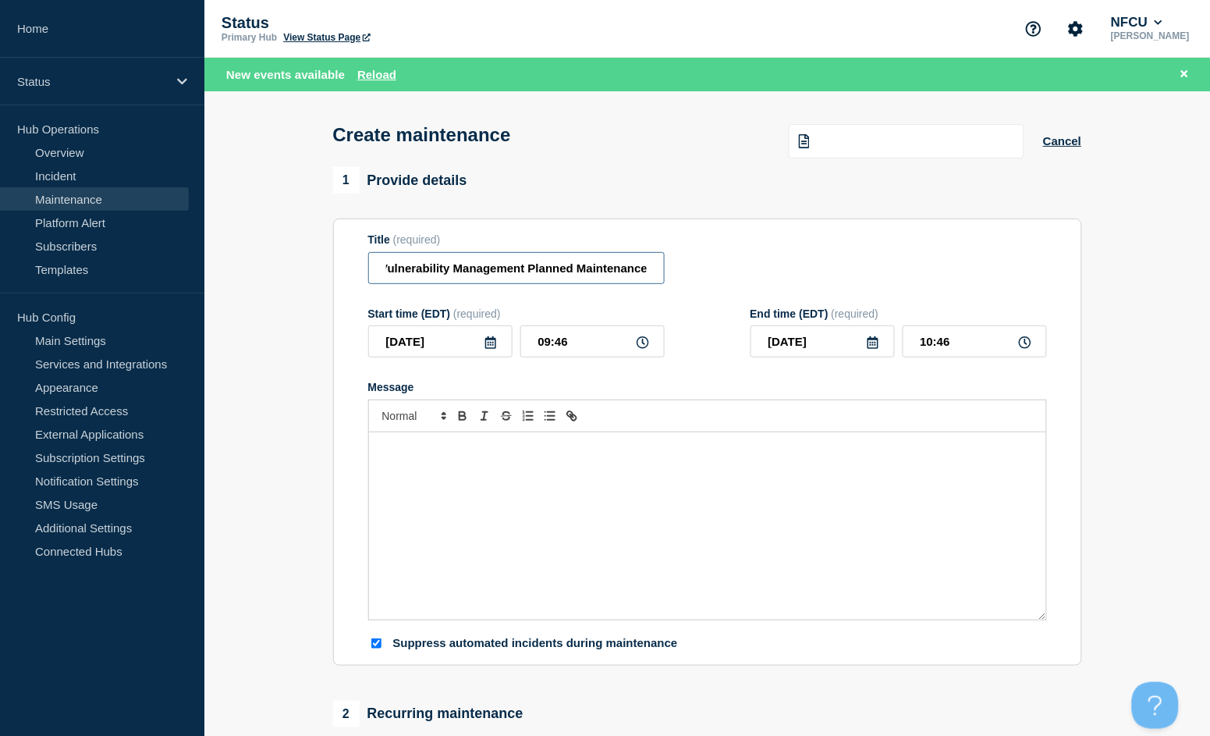
scroll to position [0, 0]
click at [462, 504] on div "Message" at bounding box center [707, 525] width 677 height 187
click at [490, 347] on icon at bounding box center [490, 342] width 11 height 12
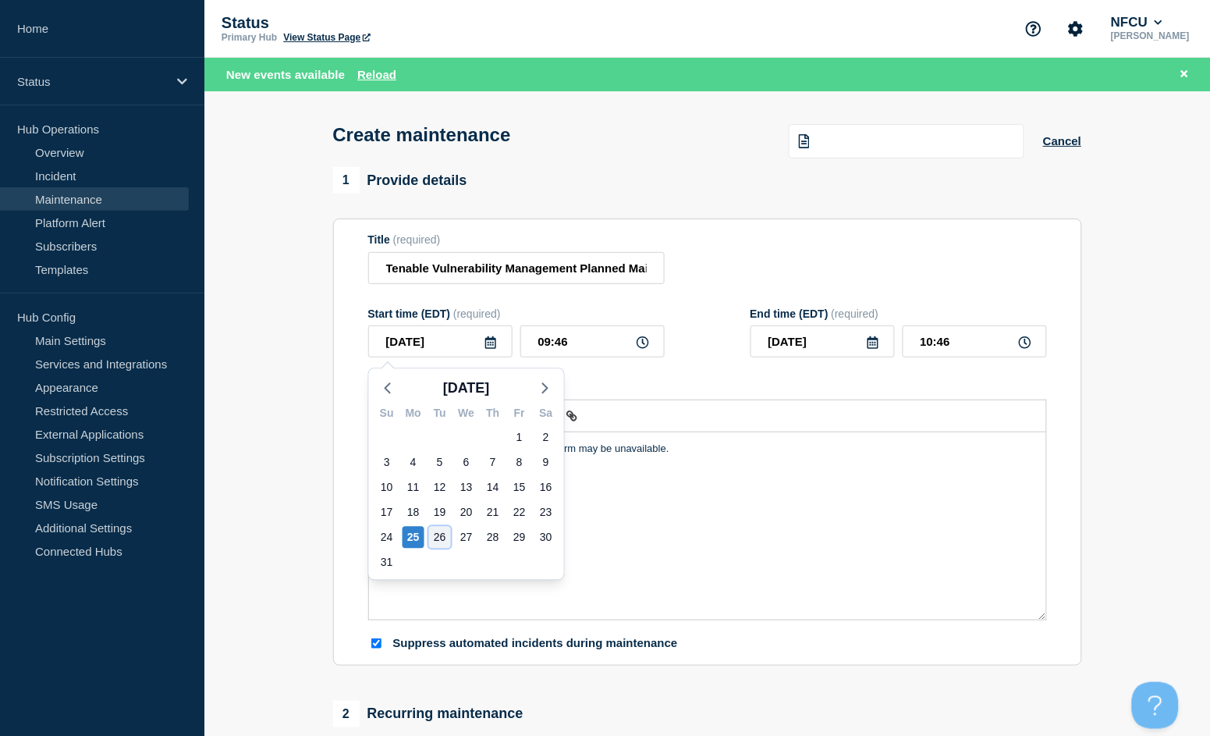
click at [446, 540] on div "26" at bounding box center [440, 538] width 22 height 22
type input "[DATE]"
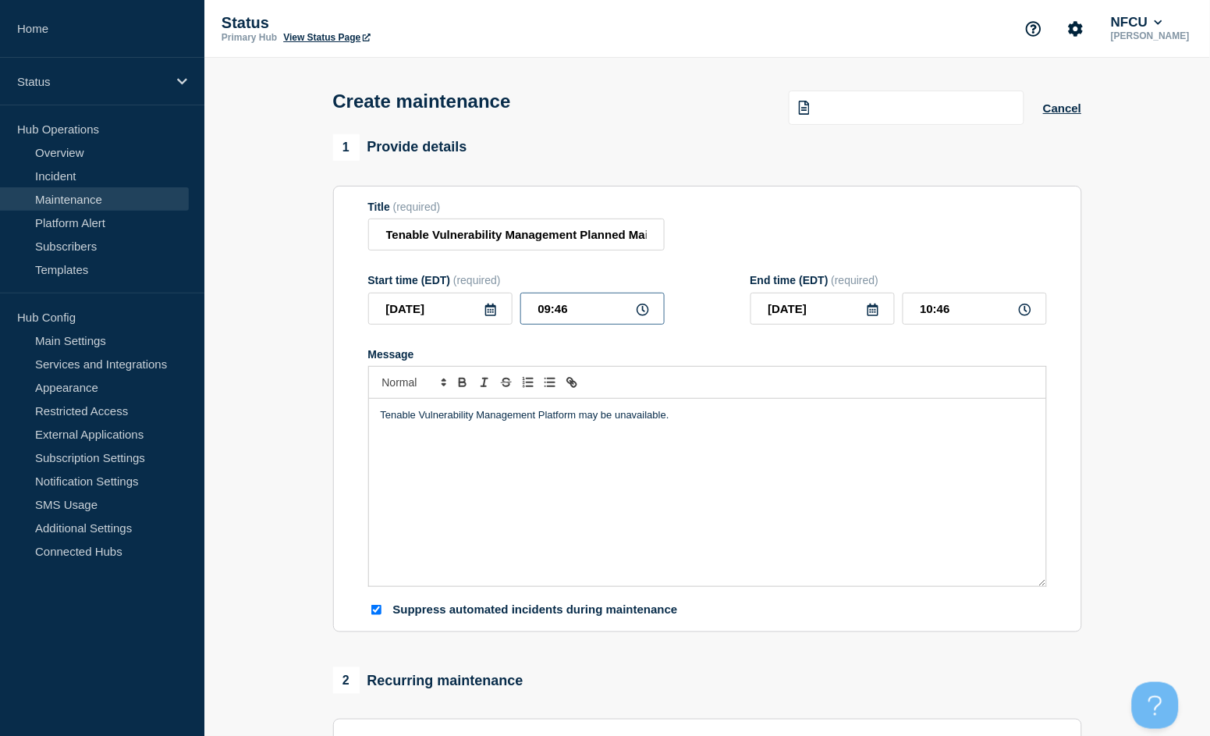
click at [581, 320] on input "09:46" at bounding box center [592, 309] width 144 height 32
drag, startPoint x: 590, startPoint y: 314, endPoint x: 399, endPoint y: 281, distance: 194.1
click at [400, 281] on div "Start time (EDT) (required) [DATE] 09:46" at bounding box center [516, 299] width 297 height 51
type input "04:00"
click at [938, 303] on input "05:00" at bounding box center [975, 309] width 144 height 32
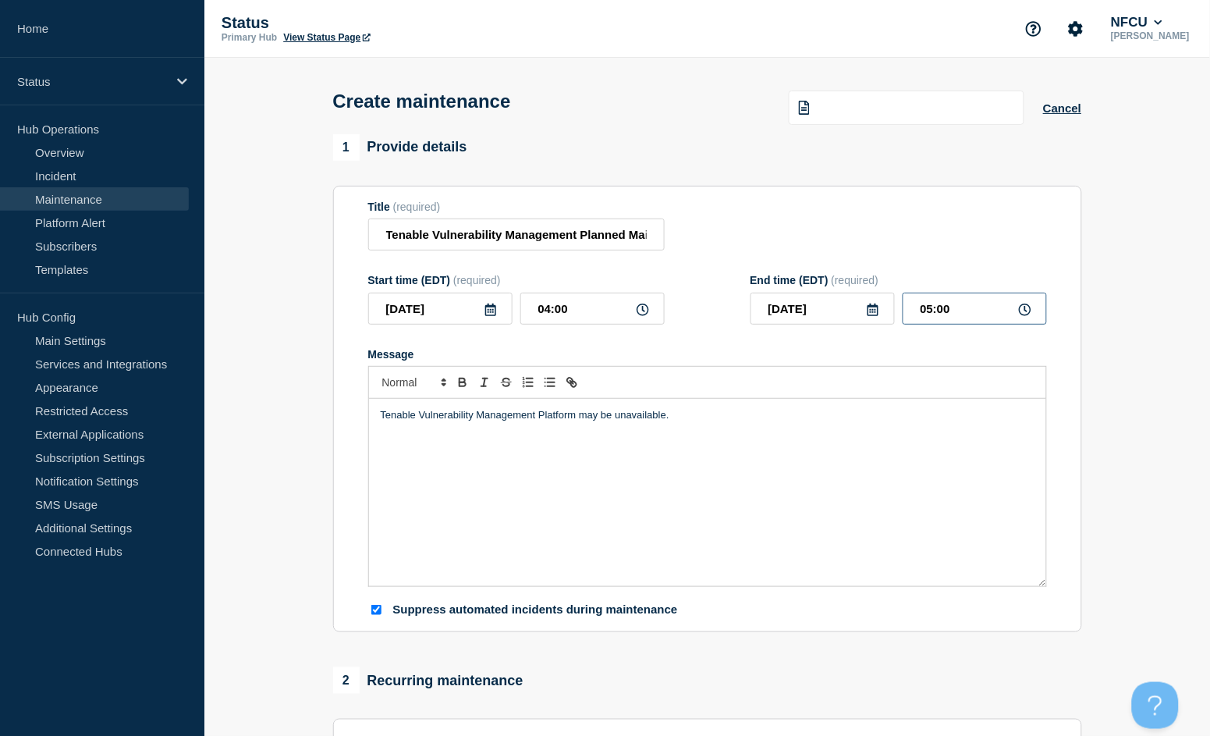
drag, startPoint x: 944, startPoint y: 307, endPoint x: 766, endPoint y: 285, distance: 179.4
click at [766, 285] on div "End time (EDT) (required) [DATE] 05:00" at bounding box center [899, 299] width 297 height 51
type input "08:00"
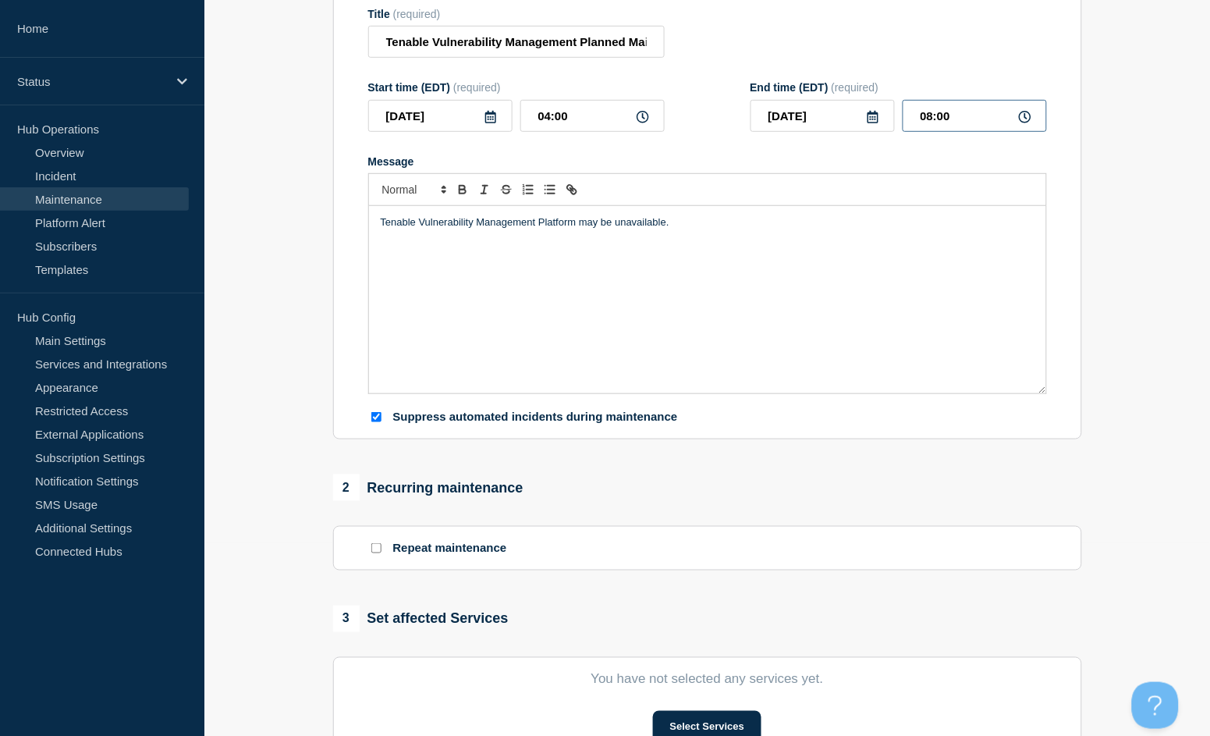
scroll to position [416, 0]
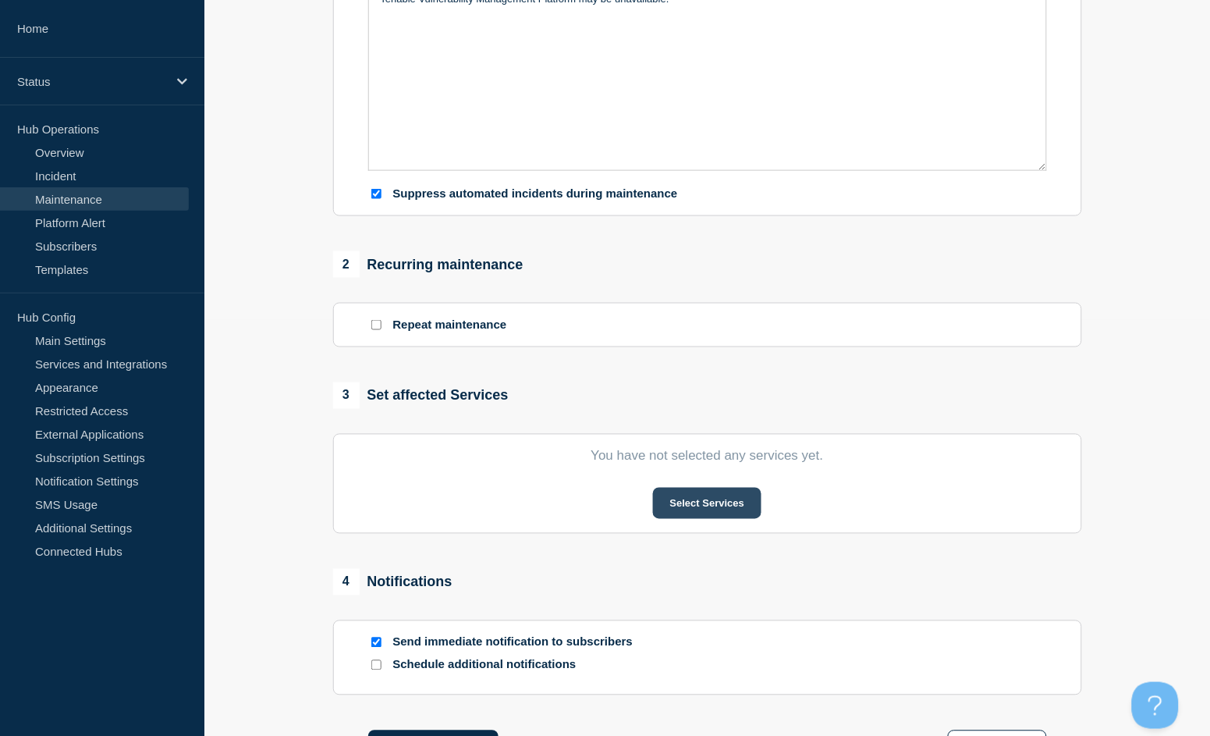
click at [663, 497] on button "Select Services" at bounding box center [707, 503] width 108 height 31
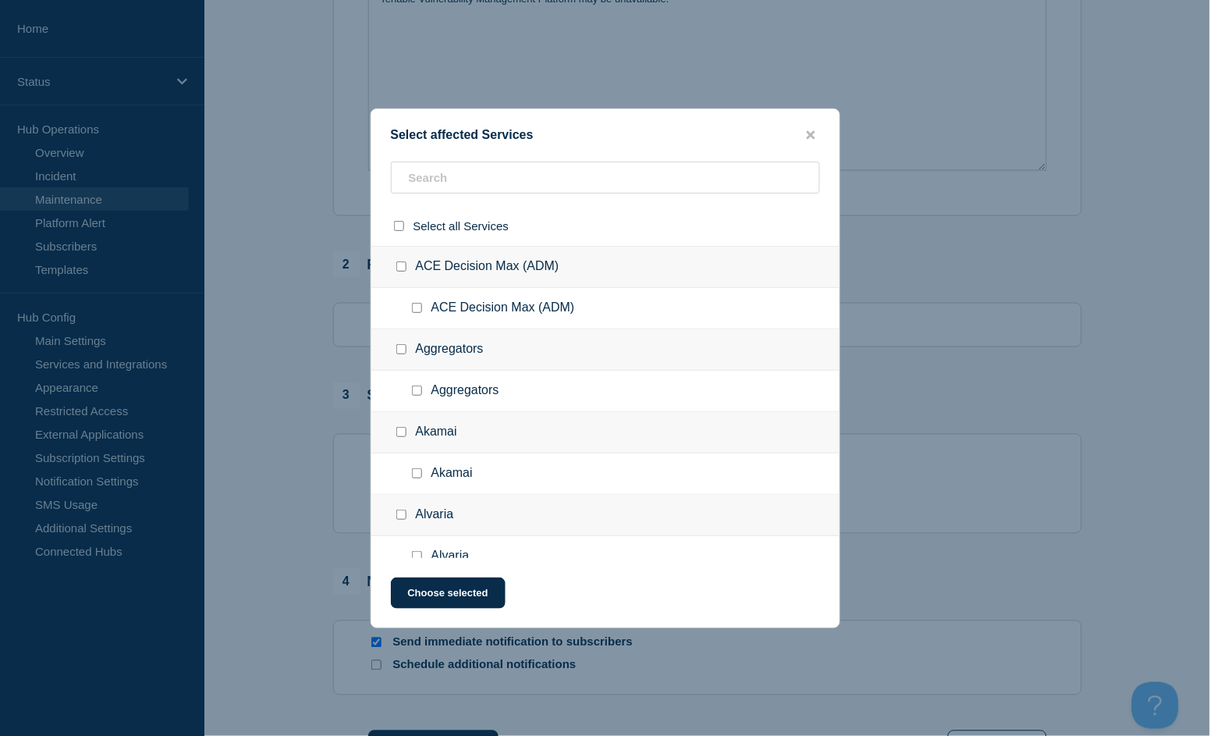
click at [501, 151] on div "Select affected Services Select all Services ACE Decision Max (ADM) ACE Decisio…" at bounding box center [606, 368] width 470 height 520
click at [496, 180] on input "text" at bounding box center [605, 178] width 429 height 32
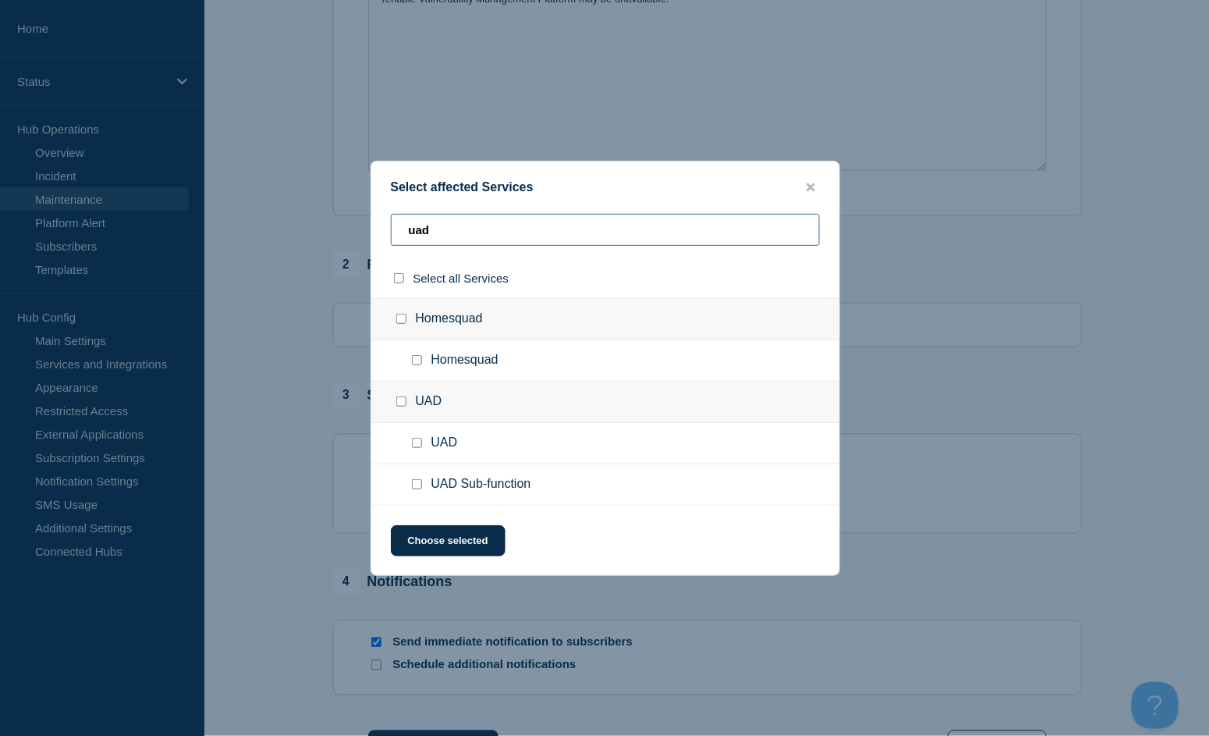
type input "uad"
click at [422, 485] on div at bounding box center [420, 485] width 23 height 16
click at [412, 489] on input "UAD Sub-function checkbox" at bounding box center [417, 484] width 10 height 10
checkbox input "true"
click at [462, 535] on button "Choose selected" at bounding box center [448, 540] width 115 height 31
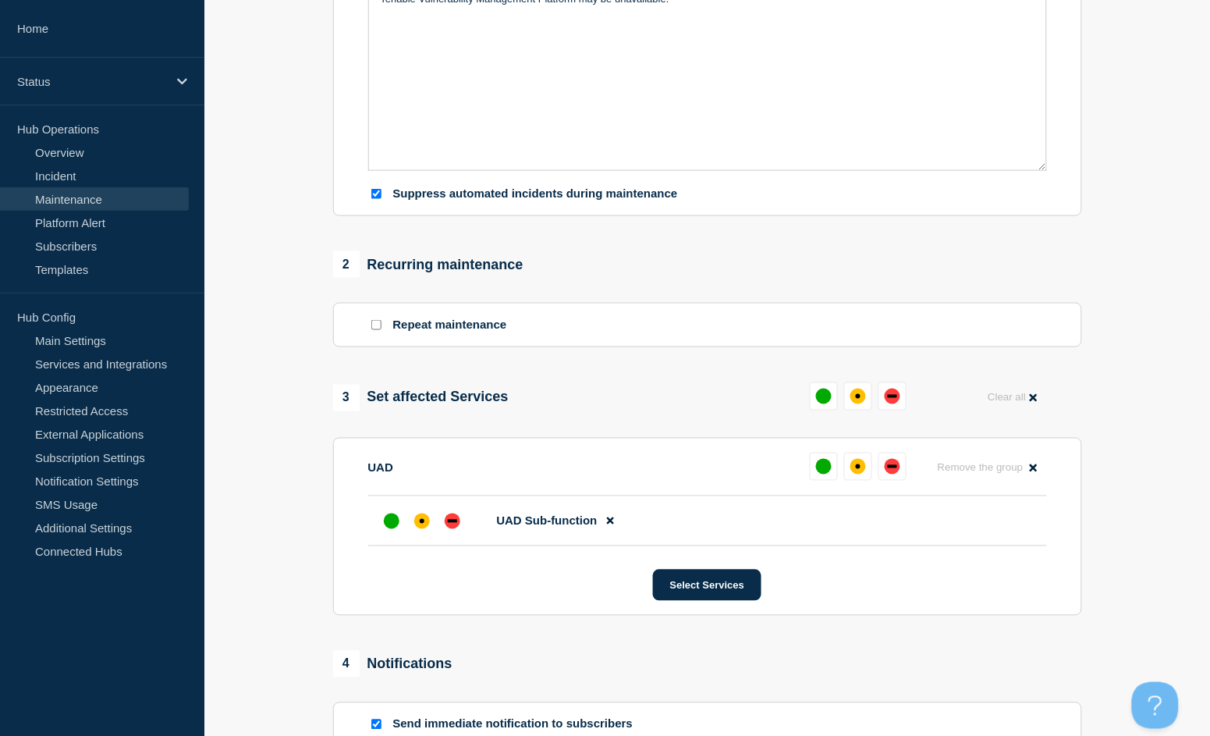
drag, startPoint x: 864, startPoint y: 403, endPoint x: 774, endPoint y: 400, distance: 89.8
click at [863, 403] on button at bounding box center [858, 396] width 28 height 28
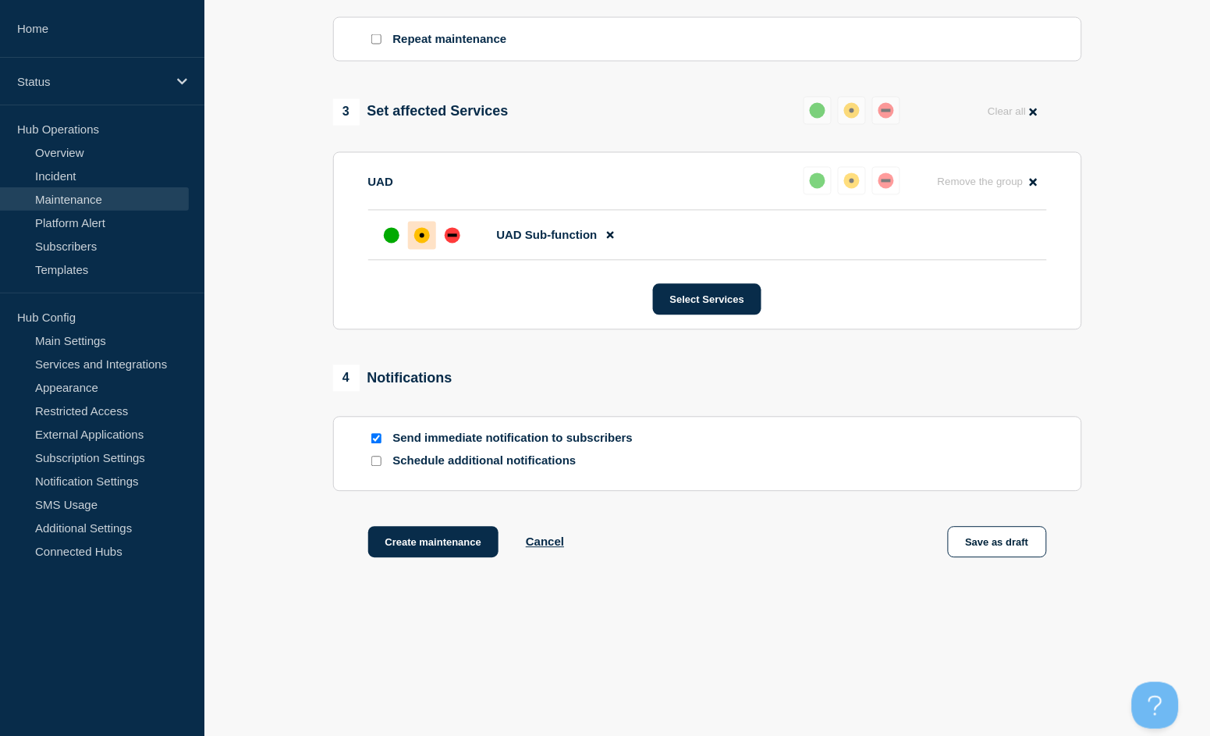
scroll to position [705, 0]
click at [375, 435] on input "Send immediate notification to subscribers" at bounding box center [376, 437] width 10 height 10
checkbox input "false"
click at [448, 542] on button "Create maintenance" at bounding box center [433, 540] width 131 height 31
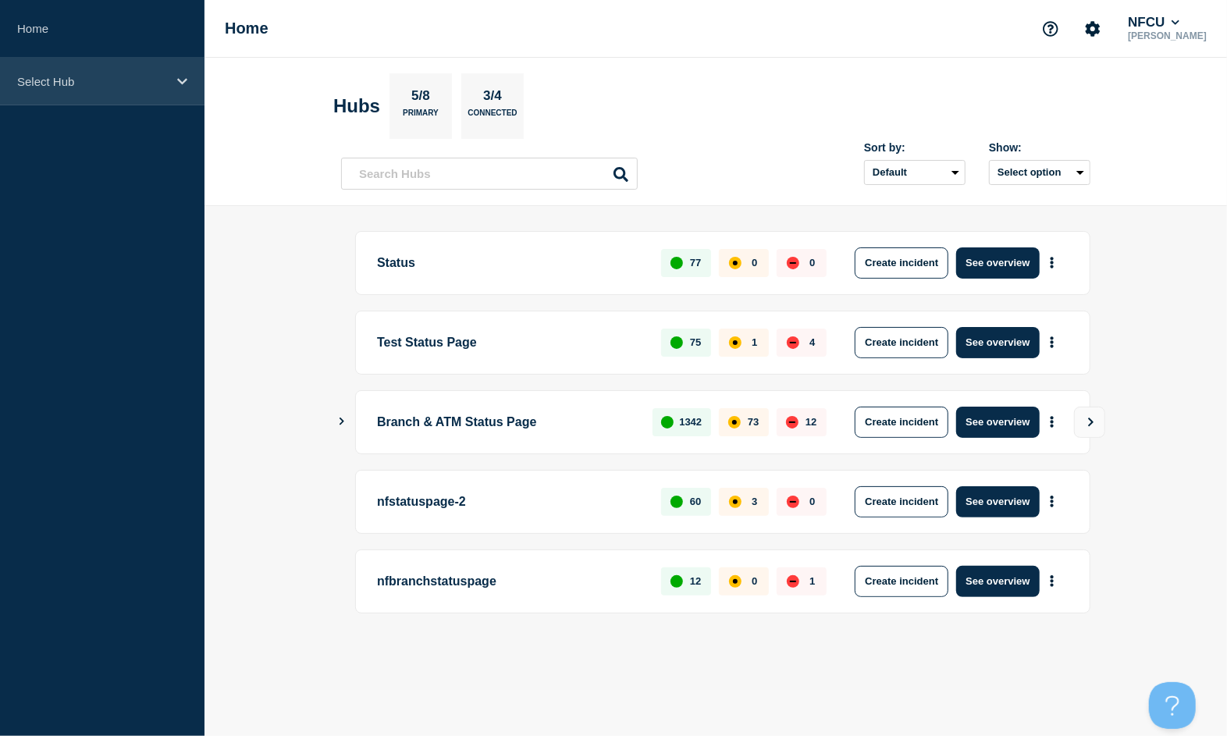
click at [79, 77] on p "Select Hub" at bounding box center [92, 81] width 150 height 13
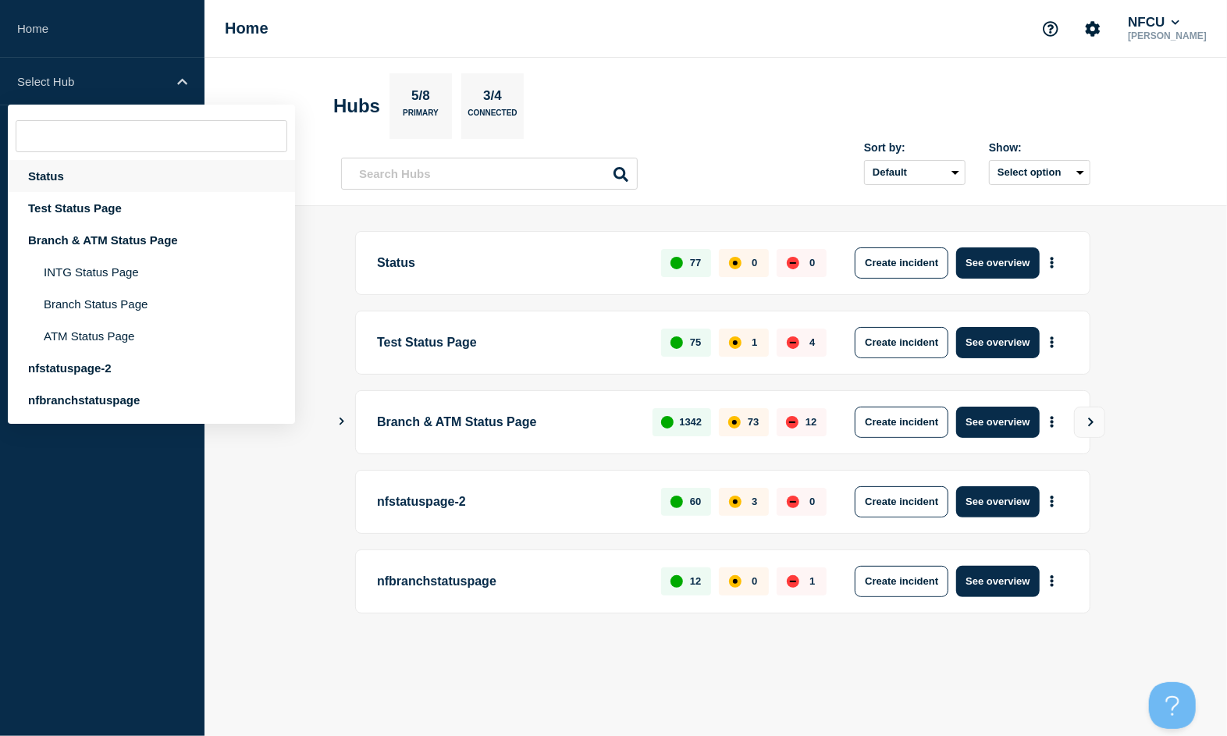
click at [63, 169] on div "Status" at bounding box center [151, 176] width 287 height 32
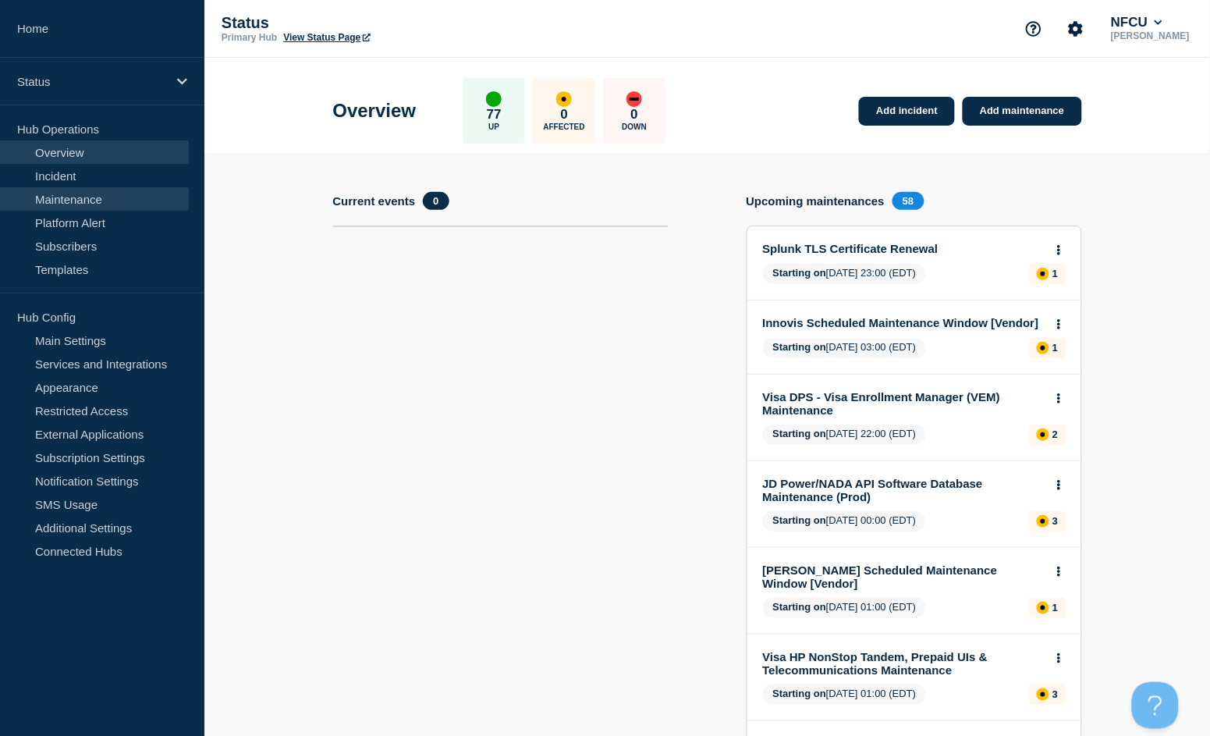
click at [67, 199] on link "Maintenance" at bounding box center [94, 198] width 189 height 23
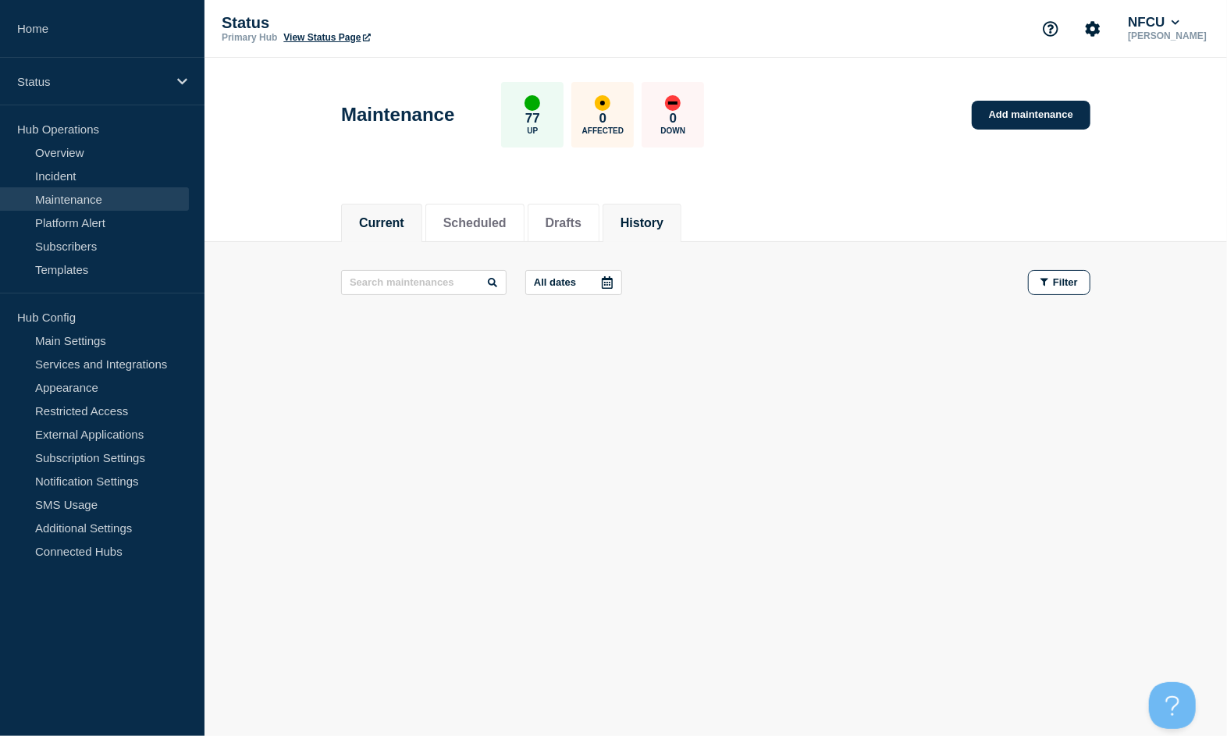
click at [681, 221] on li "History" at bounding box center [641, 223] width 79 height 38
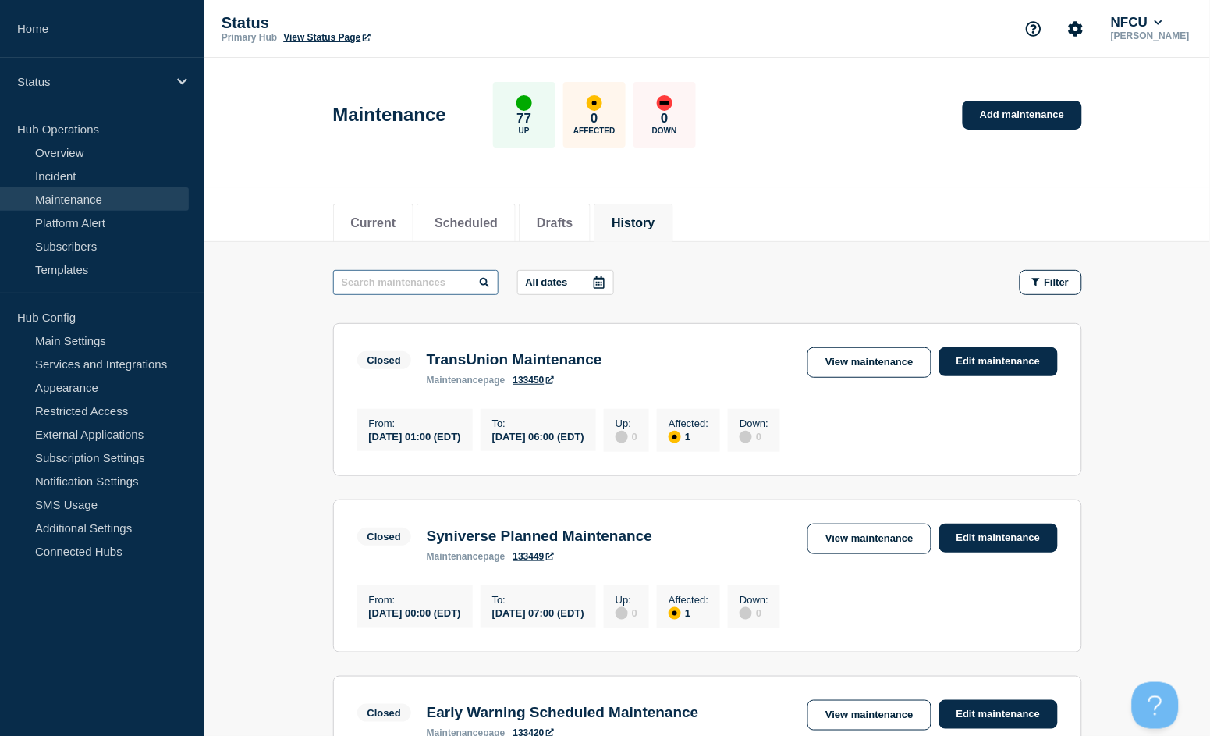
click at [405, 284] on input "text" at bounding box center [415, 282] width 165 height 25
type input "jd"
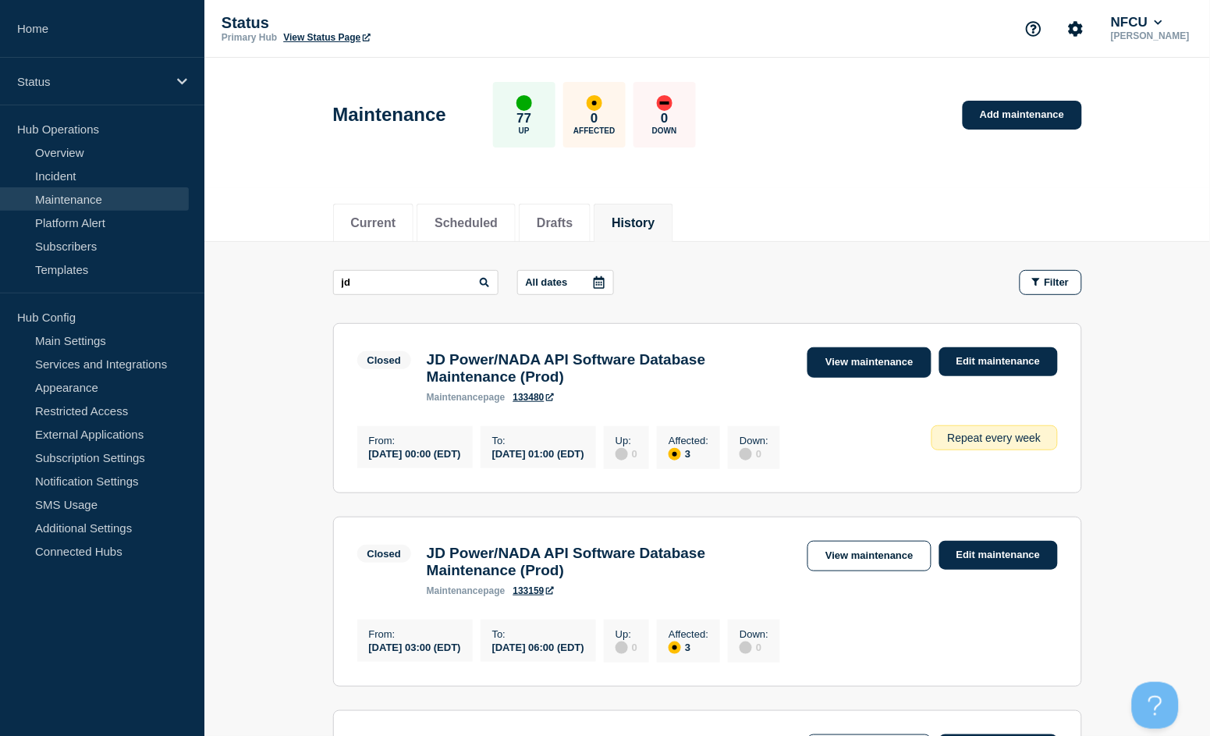
click at [857, 366] on link "View maintenance" at bounding box center [869, 362] width 123 height 30
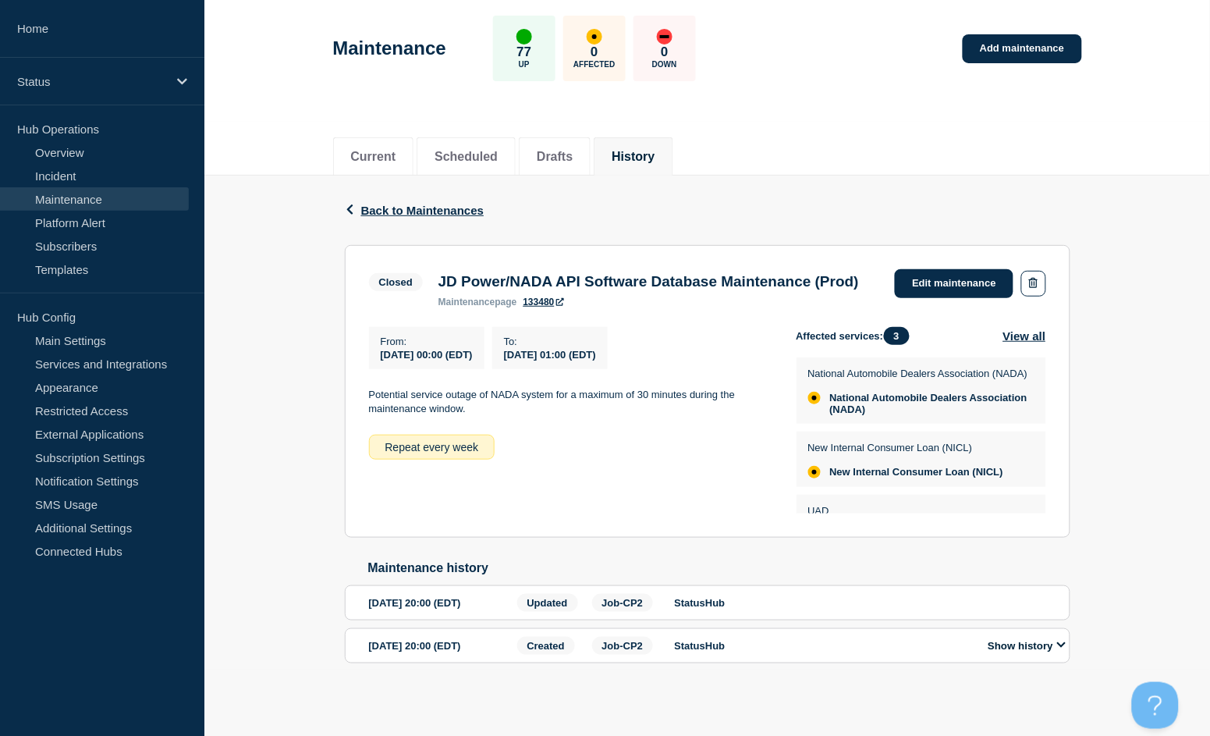
scroll to position [77, 0]
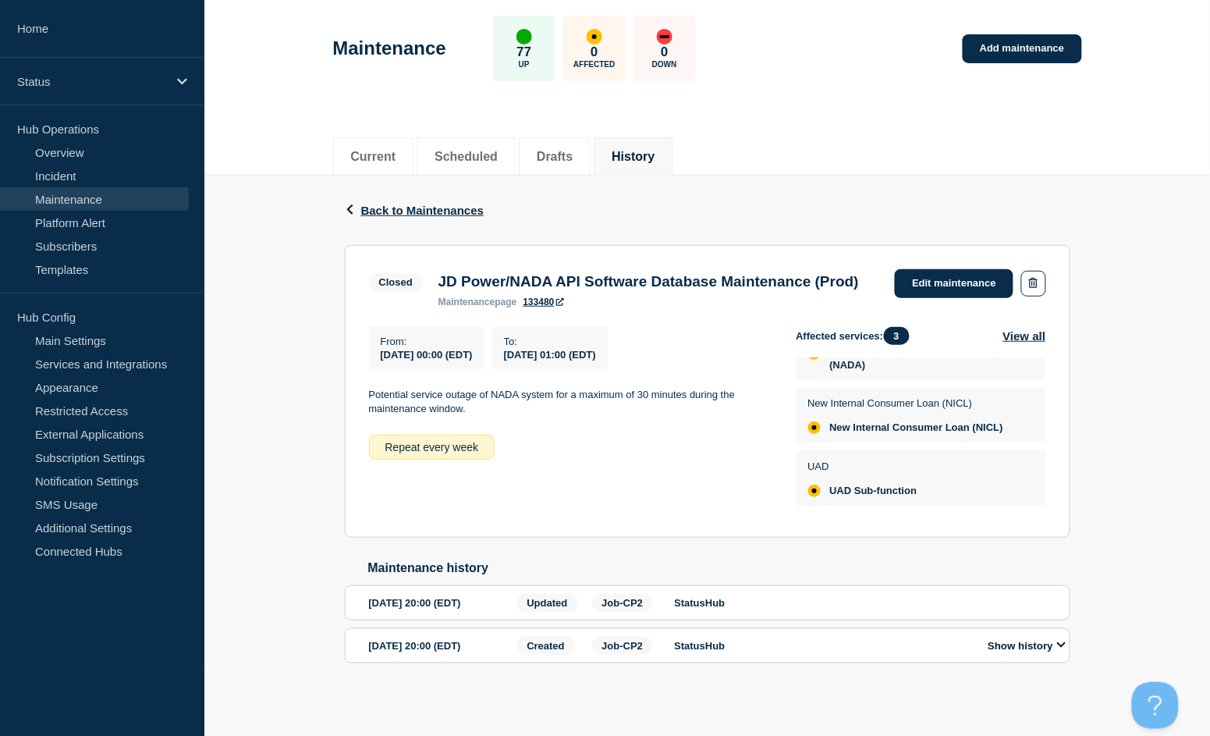
click at [655, 150] on button "History" at bounding box center [633, 157] width 43 height 14
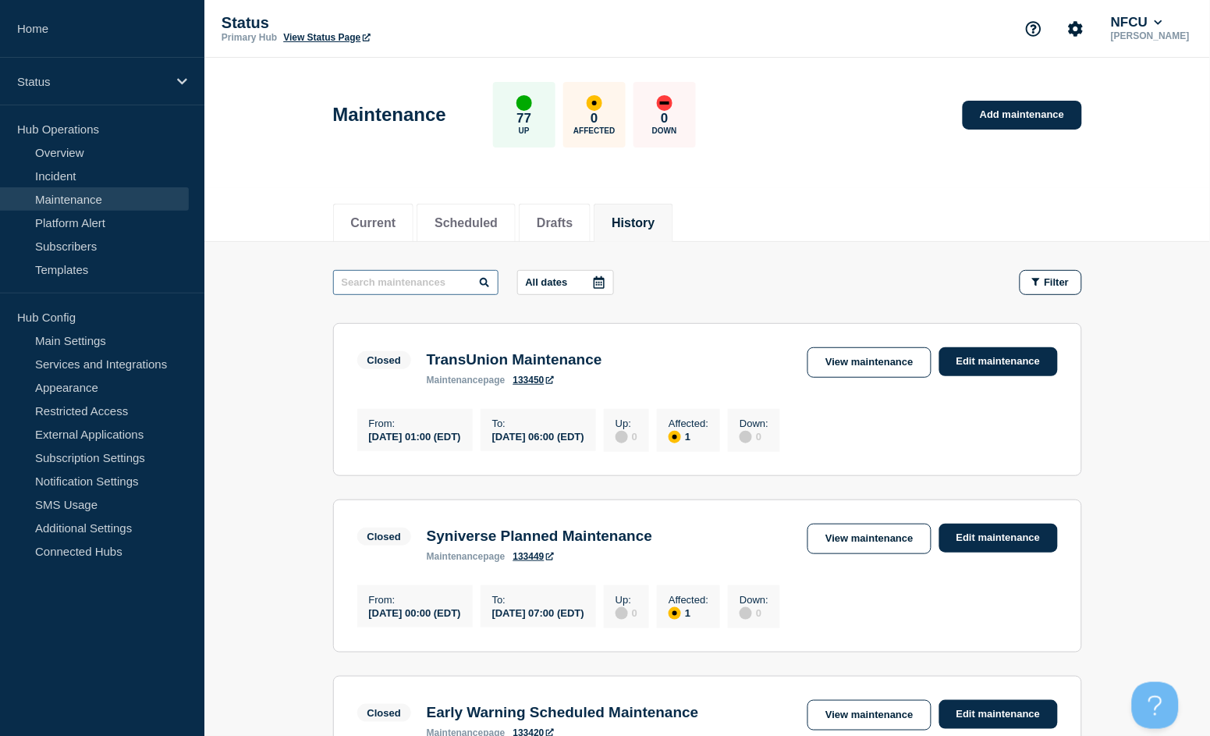
click at [396, 279] on input "text" at bounding box center [415, 282] width 165 height 25
type input "tenable"
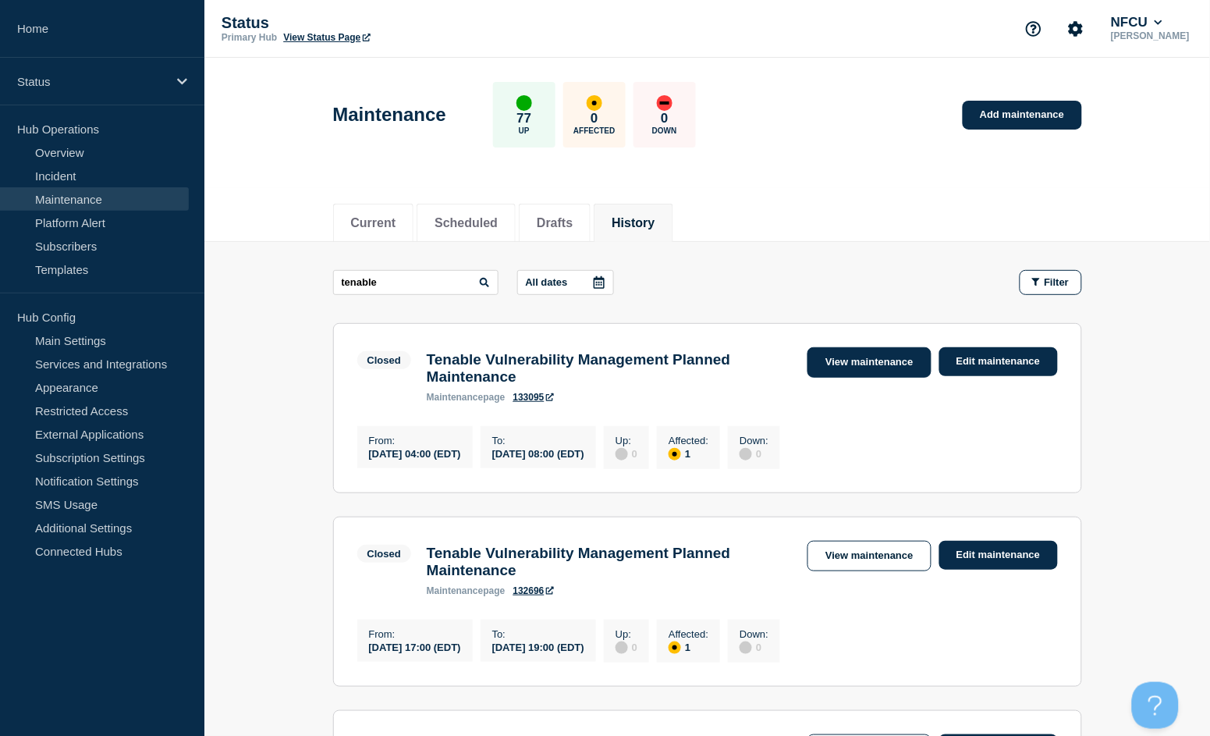
click at [832, 369] on link "View maintenance" at bounding box center [869, 362] width 123 height 30
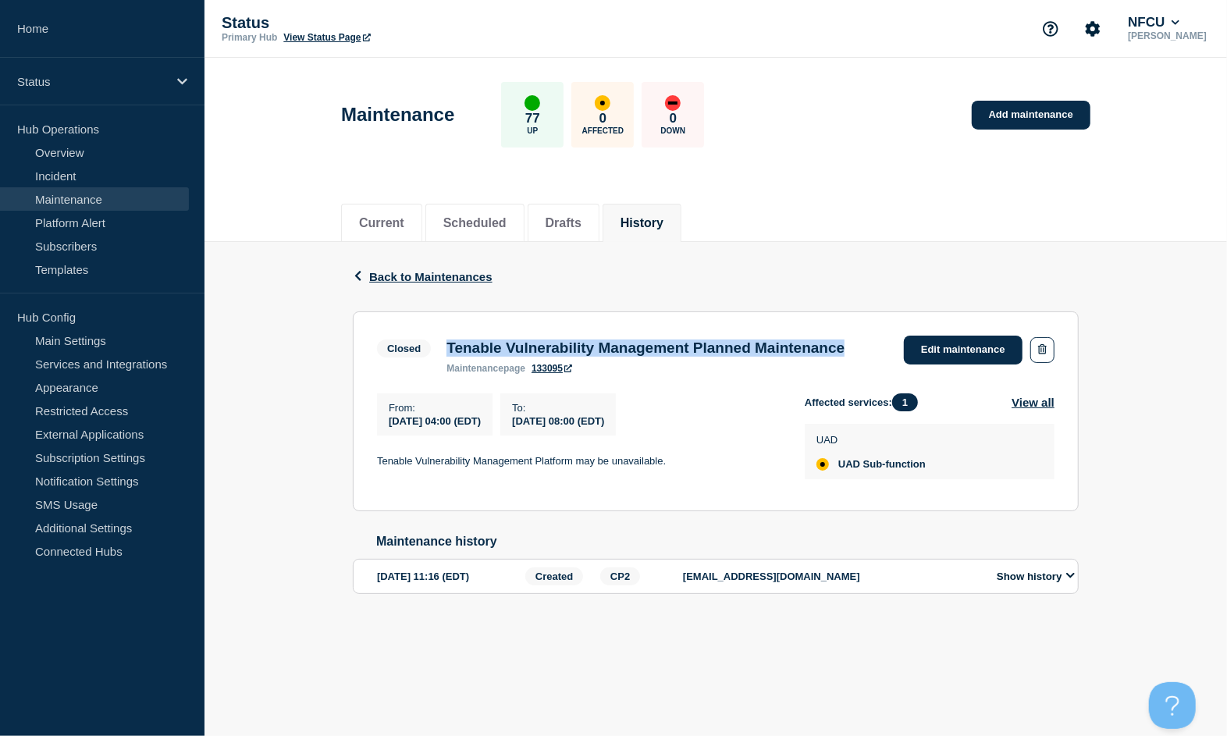
drag, startPoint x: 446, startPoint y: 346, endPoint x: 550, endPoint y: 371, distance: 107.7
click at [550, 371] on div "Tenable Vulnerability Management Planned Maintenance maintenance page 133095" at bounding box center [646, 356] width 414 height 34
copy h3 "Tenable Vulnerability Management Planned Maintenance"
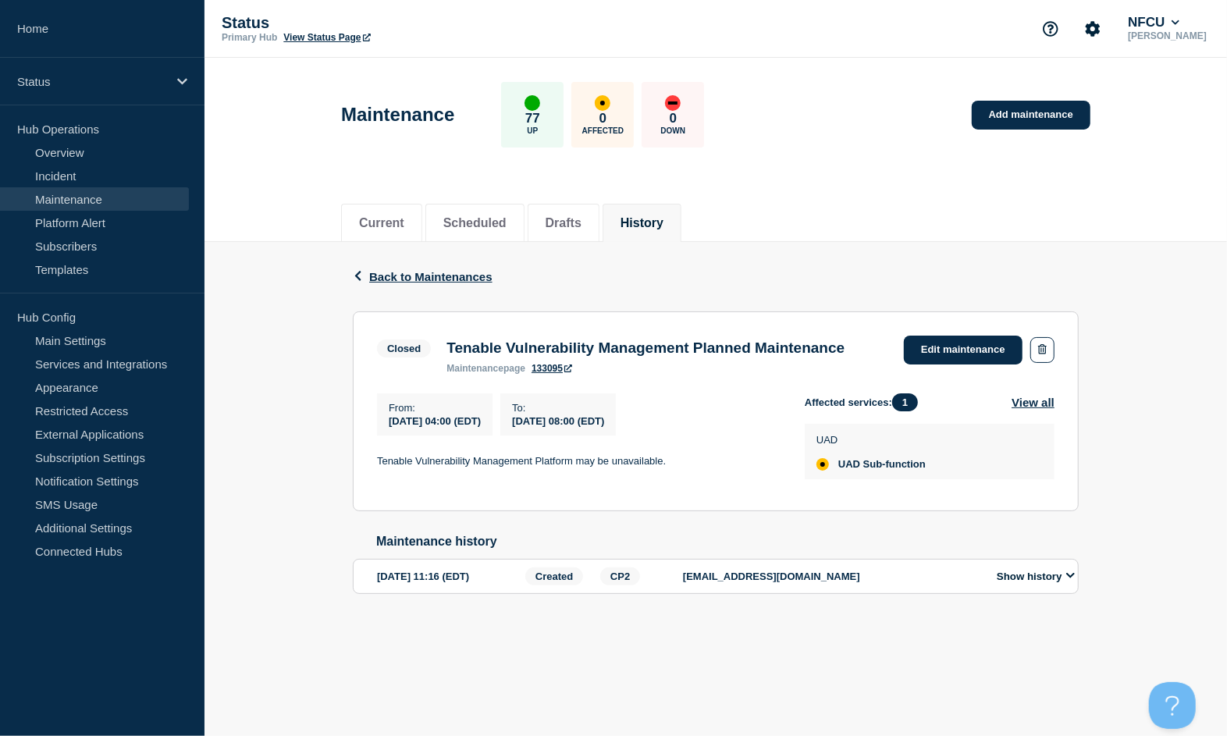
click at [421, 487] on div "From : 2025-08-19 04:00 (EDT) To : 2025-08-19 08:00 (EDT) Tenable Vulnerability…" at bounding box center [591, 440] width 428 height 94
drag, startPoint x: 421, startPoint y: 500, endPoint x: 668, endPoint y: 490, distance: 247.6
click at [668, 490] on section "Closed Tenable Vulnerability Management Planned Maintenance maintenance page 13…" at bounding box center [716, 411] width 726 height 200
copy p "Tenable Vulnerability Management Platform may be unavailable."
